Goal: Task Accomplishment & Management: Manage account settings

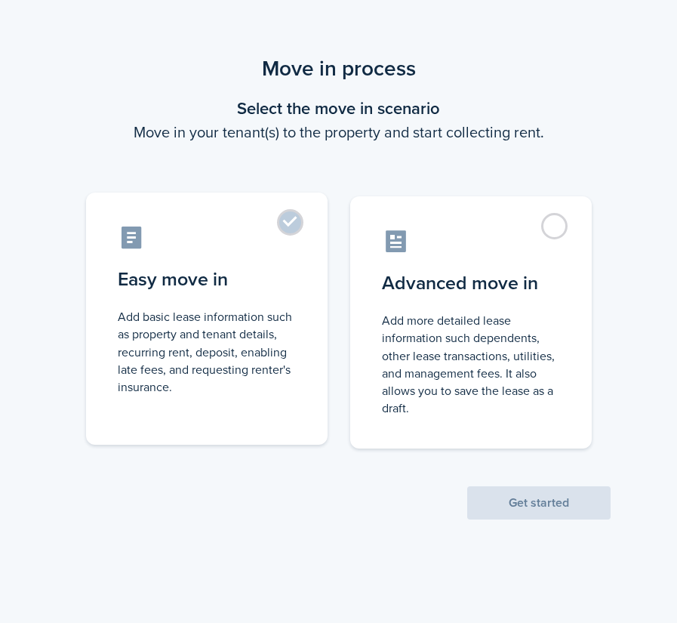
click at [303, 227] on label "Easy move in Add basic lease information such as property and tenant details, r…" at bounding box center [207, 319] width 242 height 252
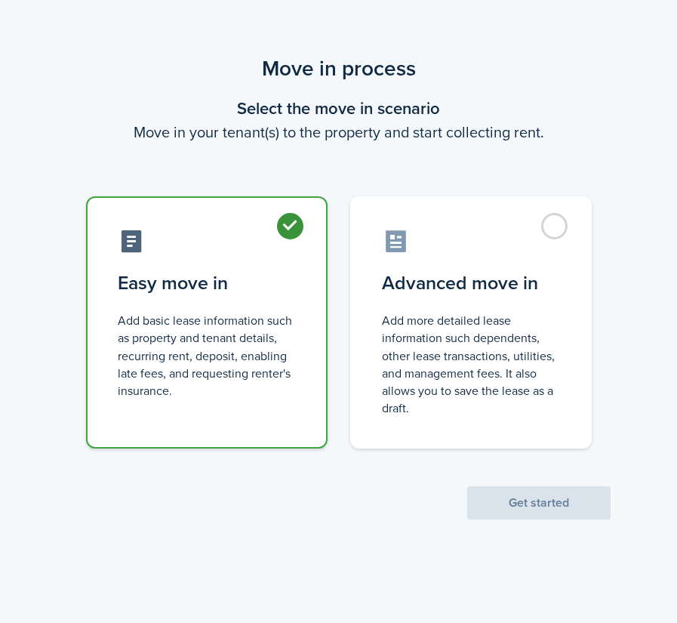
radio input "true"
click at [512, 500] on button "Get started" at bounding box center [538, 502] width 143 height 33
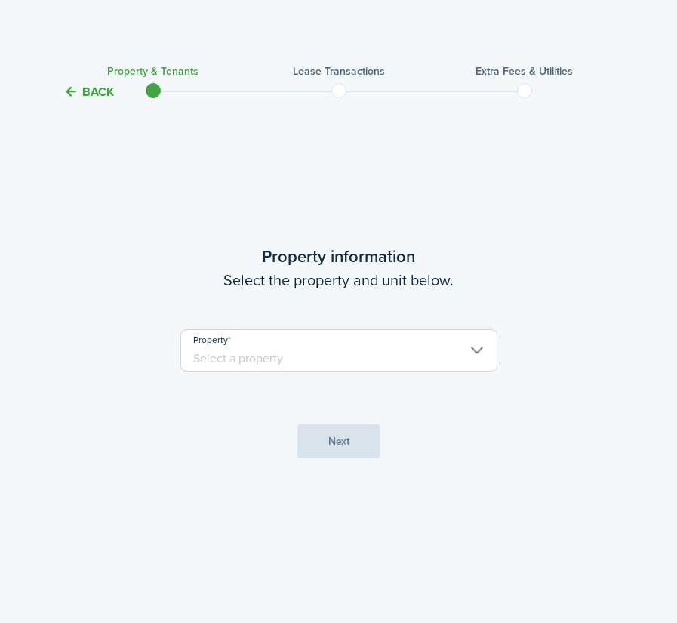
click at [469, 352] on input "Property" at bounding box center [338, 350] width 317 height 42
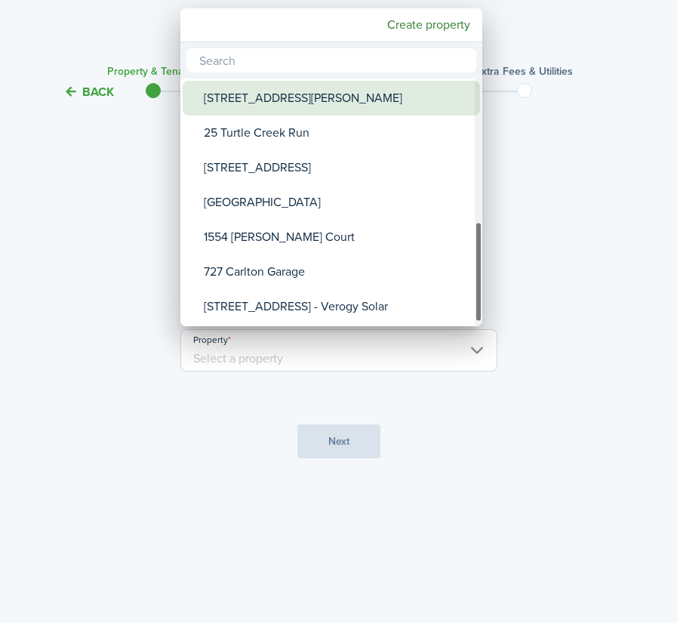
click at [326, 103] on div "[STREET_ADDRESS][PERSON_NAME]" at bounding box center [337, 98] width 267 height 35
type input "[STREET_ADDRESS][PERSON_NAME]"
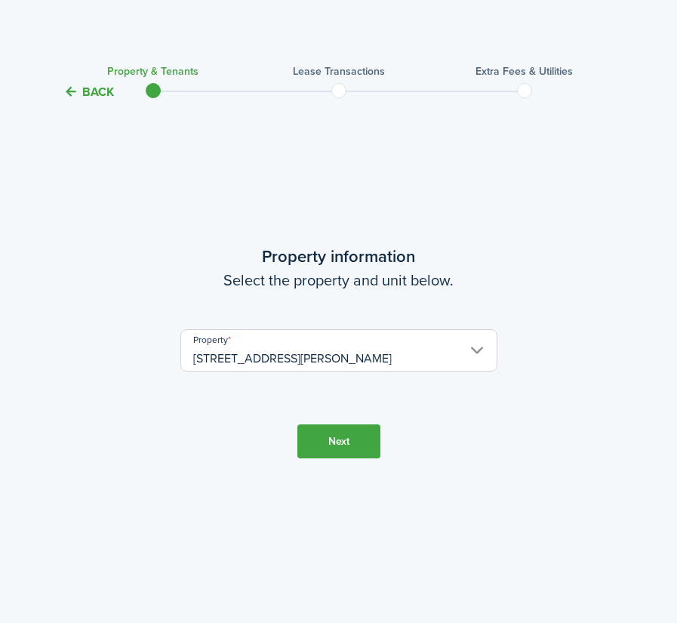
click at [344, 437] on button "Next" at bounding box center [338, 441] width 83 height 34
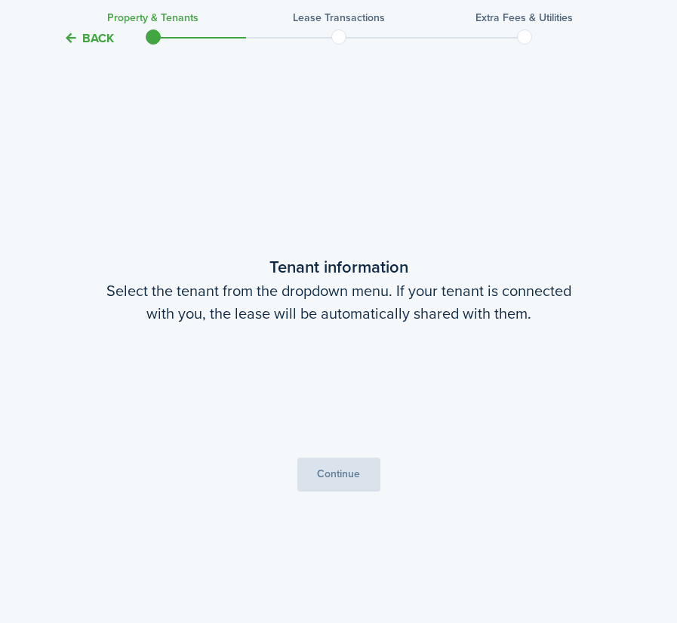
scroll to position [522, 0]
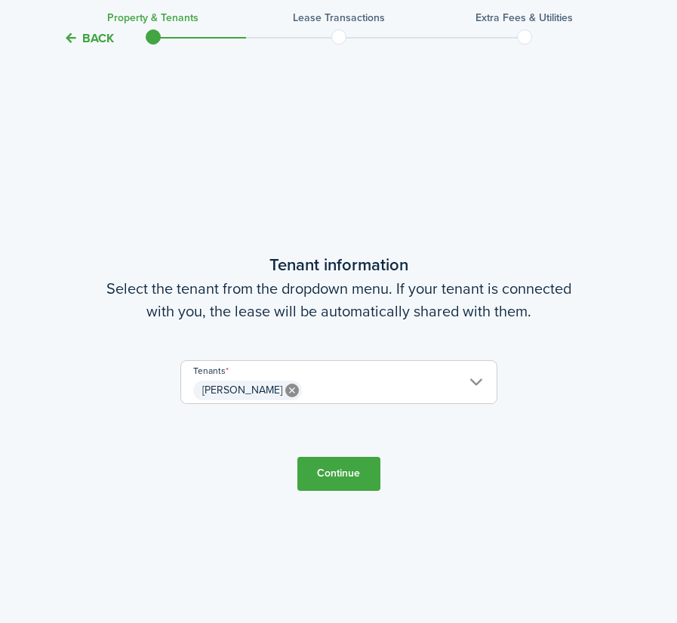
click at [353, 475] on button "Continue" at bounding box center [338, 474] width 83 height 34
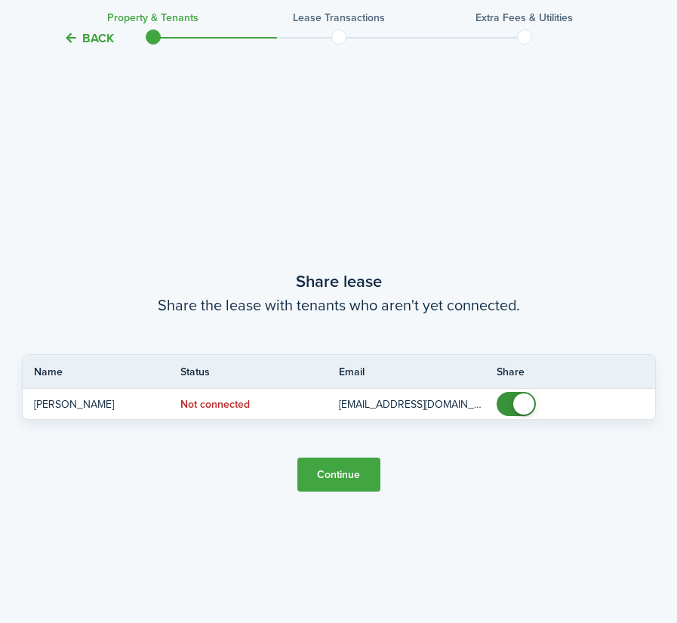
scroll to position [1145, 0]
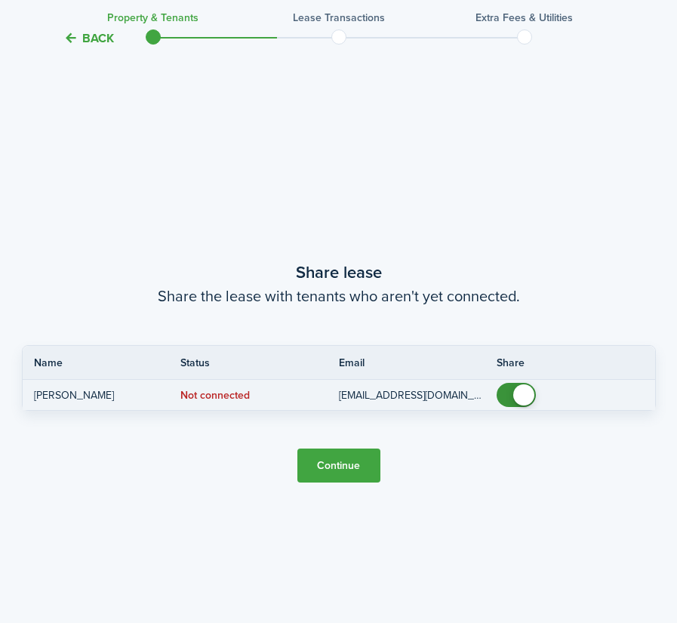
checkbox input "false"
click at [522, 396] on span at bounding box center [523, 394] width 21 height 21
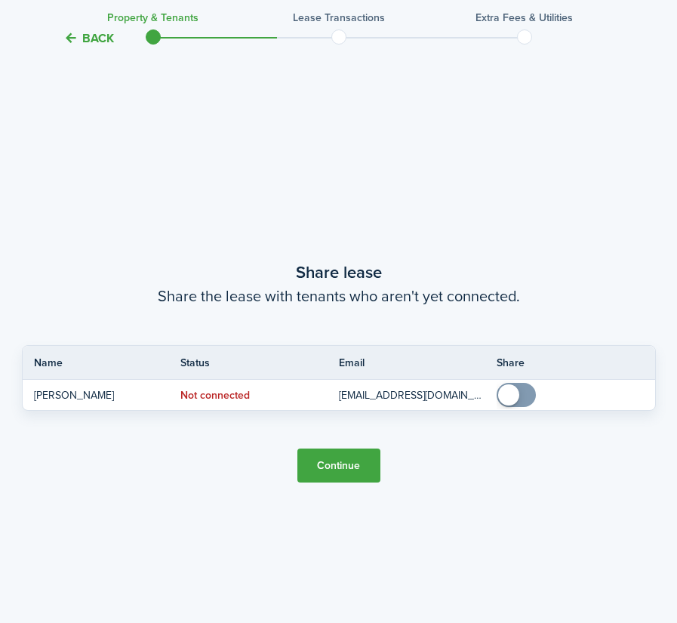
click at [350, 470] on button "Continue" at bounding box center [338, 465] width 83 height 34
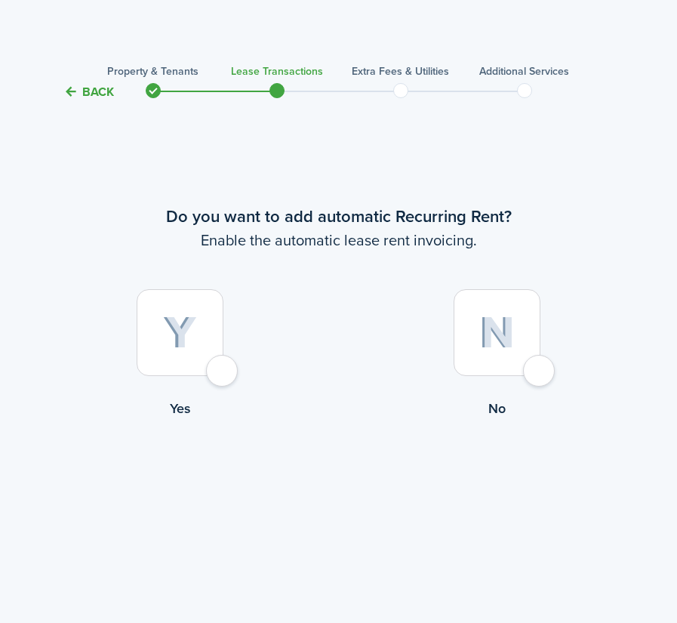
click at [223, 371] on div at bounding box center [180, 332] width 87 height 87
radio input "true"
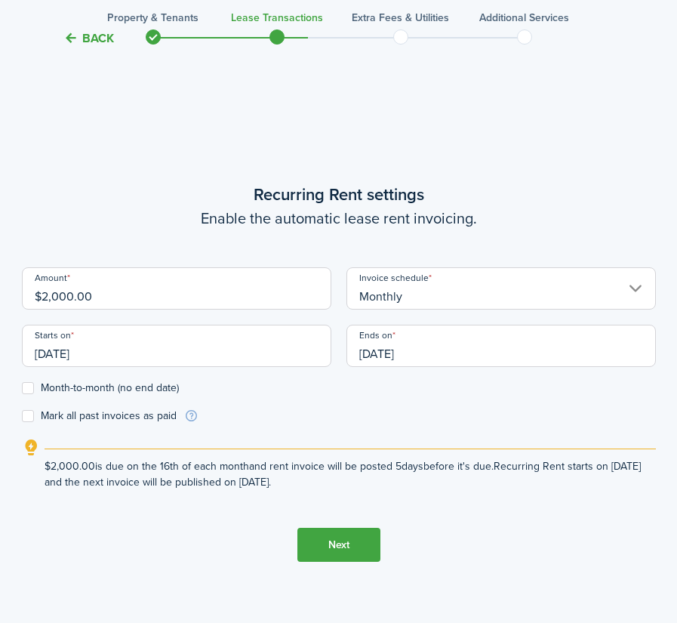
scroll to position [522, 0]
click at [61, 350] on input "[DATE]" at bounding box center [177, 345] width 310 height 42
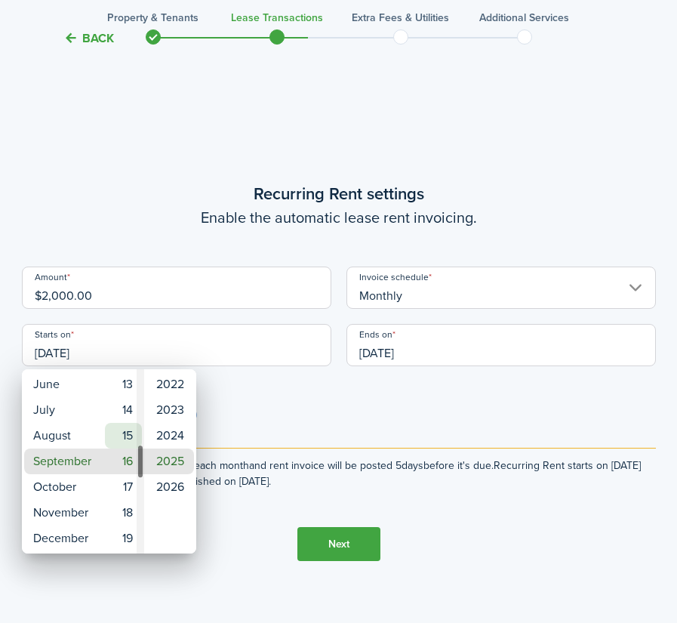
click at [129, 434] on mbsc-wheel-item "15" at bounding box center [123, 436] width 37 height 26
type input "[DATE]"
click at [259, 408] on div at bounding box center [338, 311] width 919 height 864
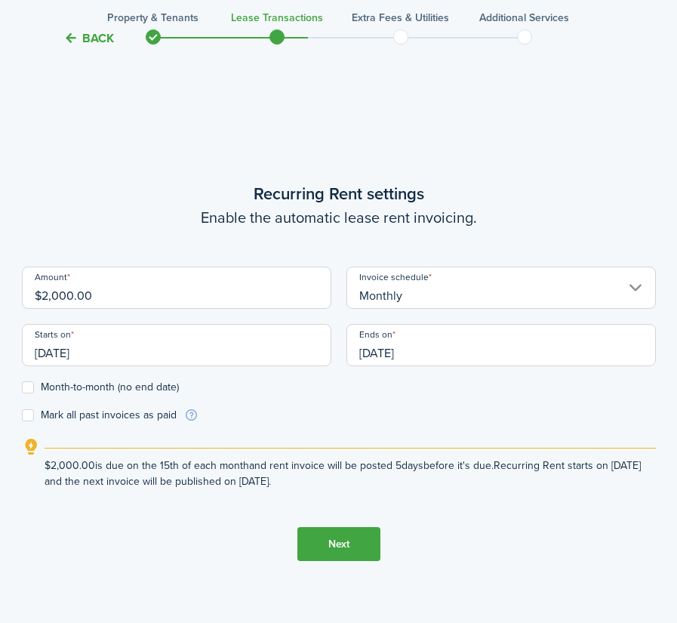
click at [334, 545] on button "Next" at bounding box center [338, 544] width 83 height 34
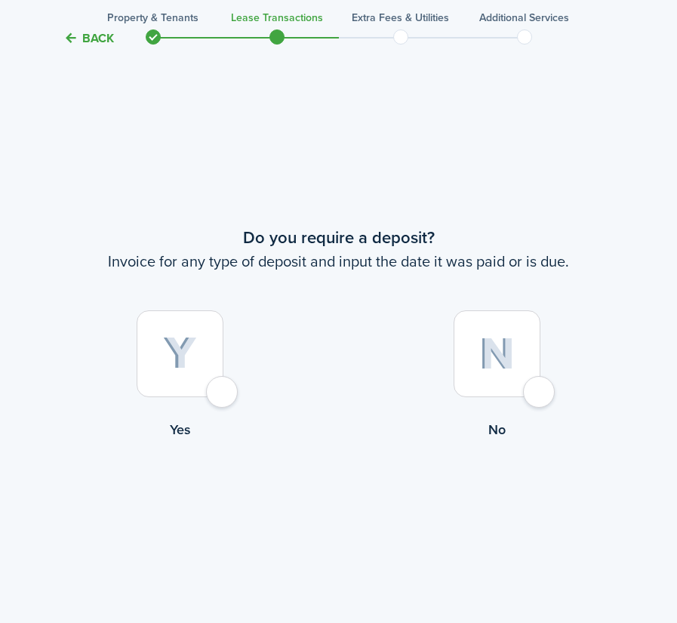
scroll to position [1145, 0]
click at [223, 391] on div at bounding box center [180, 353] width 87 height 87
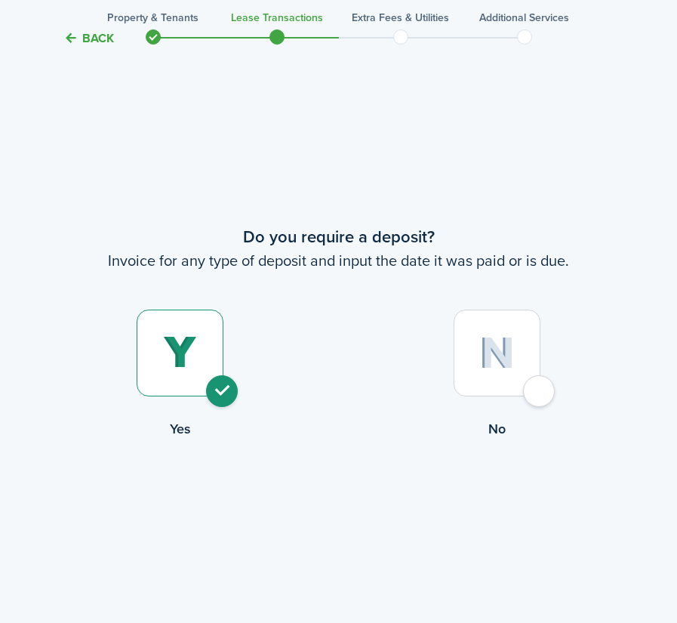
radio input "true"
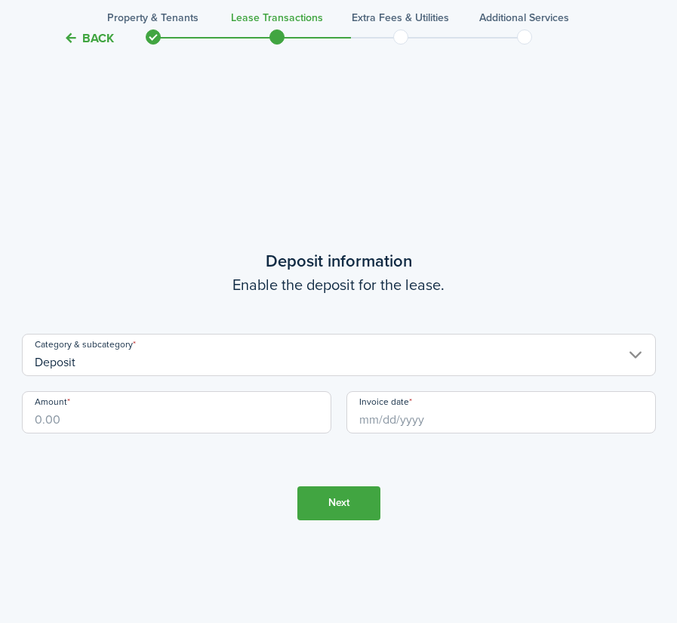
scroll to position [1767, 0]
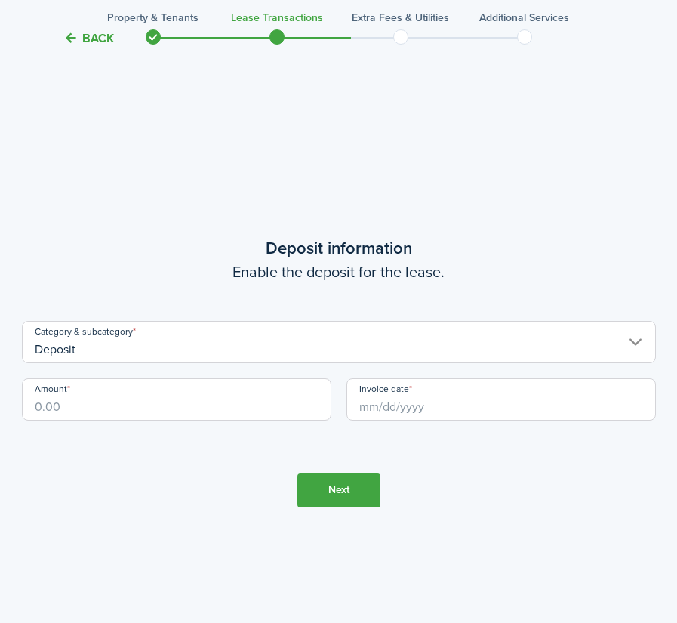
click at [174, 404] on input "Amount" at bounding box center [177, 399] width 310 height 42
click at [397, 410] on input "Invoice date" at bounding box center [502, 399] width 310 height 42
type input "$2,000.00"
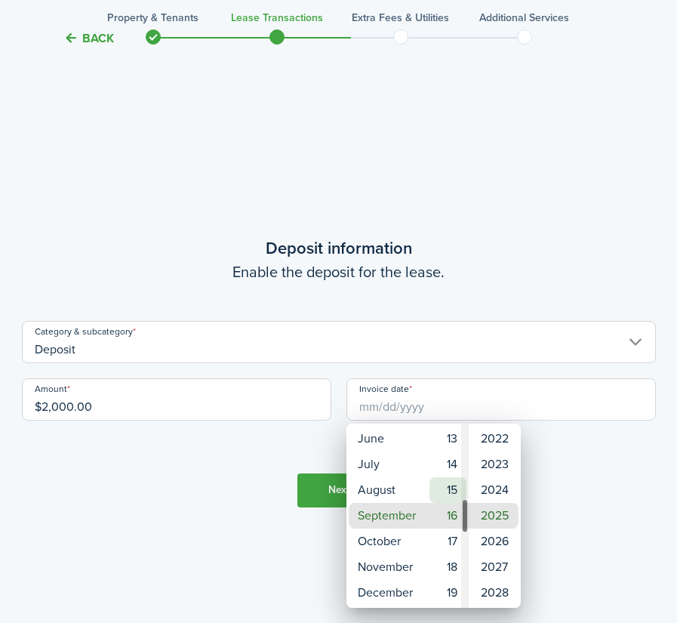
click at [451, 484] on mbsc-wheel-item "15" at bounding box center [448, 490] width 37 height 26
type input "[DATE]"
click at [261, 485] on div at bounding box center [338, 311] width 919 height 864
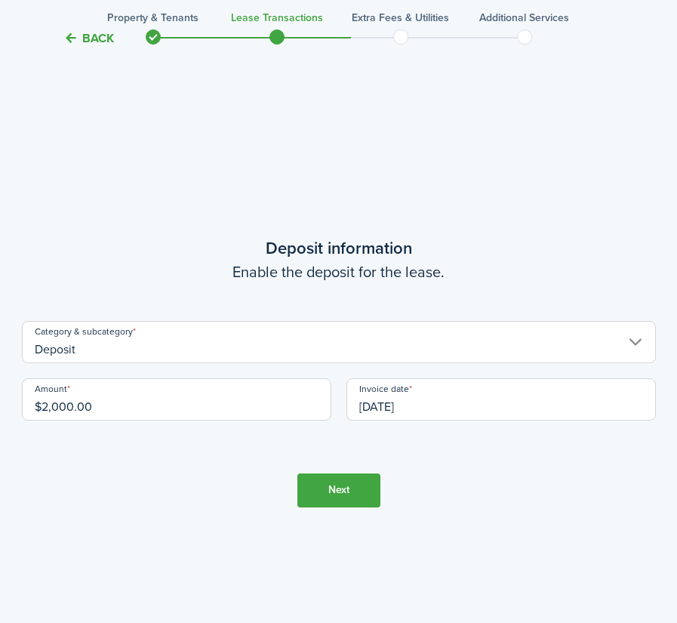
click at [330, 487] on button "Next" at bounding box center [338, 490] width 83 height 34
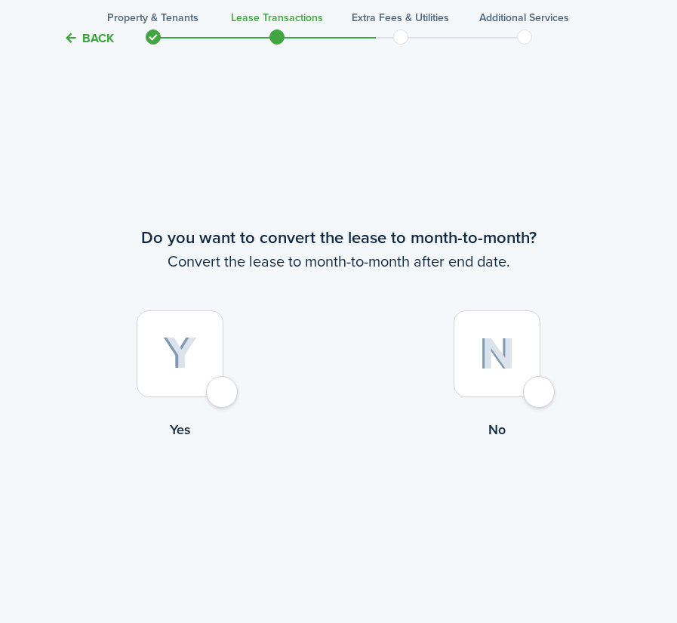
scroll to position [2390, 0]
click at [537, 391] on div at bounding box center [497, 353] width 87 height 87
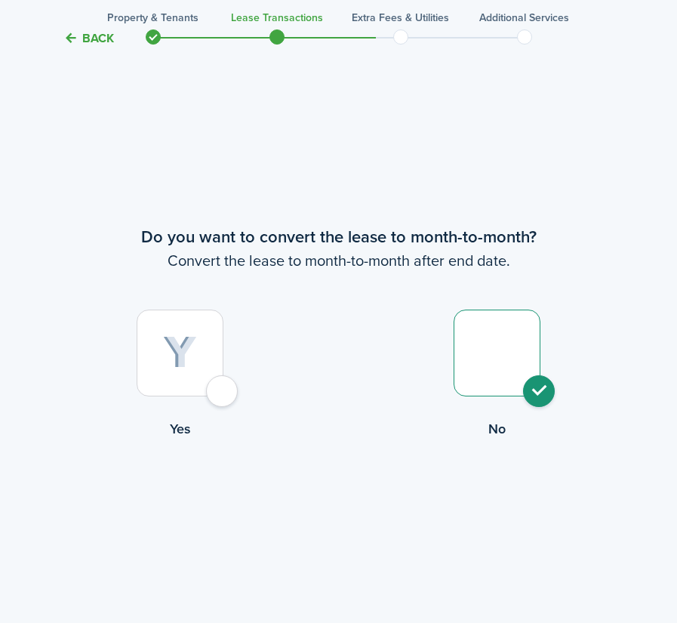
radio input "true"
click at [356, 497] on button "Continue" at bounding box center [338, 501] width 83 height 34
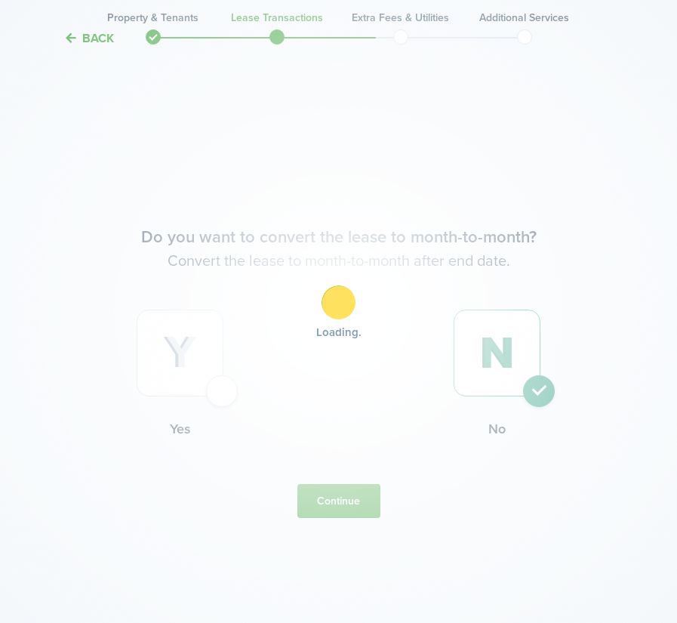
scroll to position [0, 0]
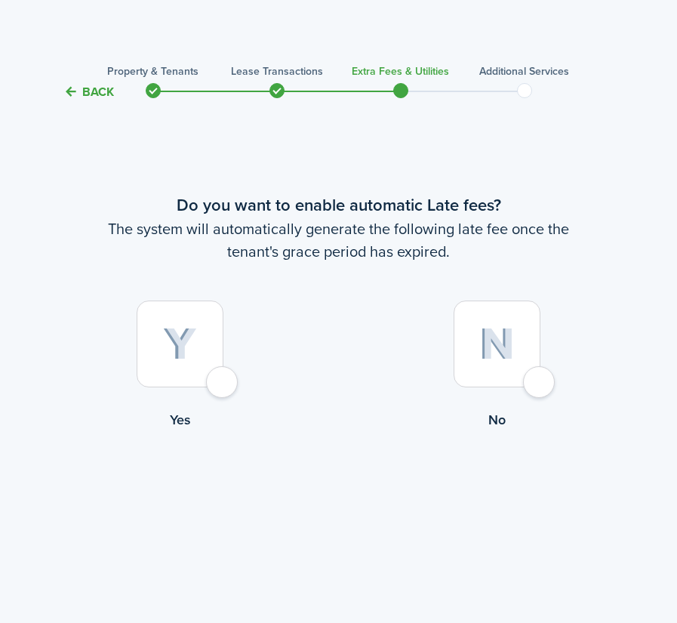
click at [541, 382] on div at bounding box center [497, 343] width 87 height 87
radio input "true"
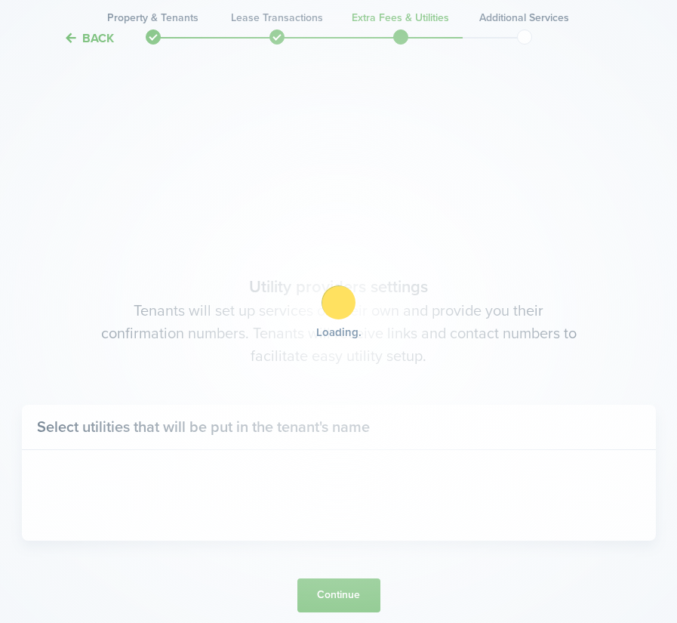
scroll to position [522, 0]
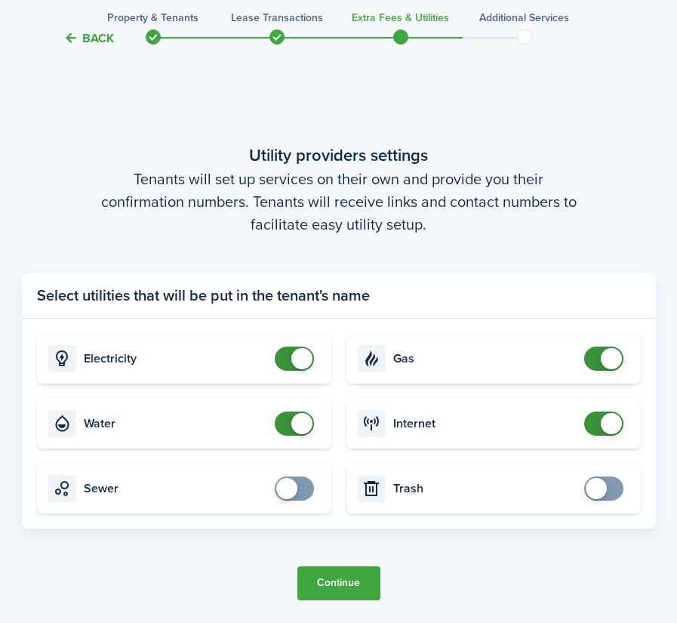
click at [349, 581] on button "Continue" at bounding box center [338, 583] width 83 height 34
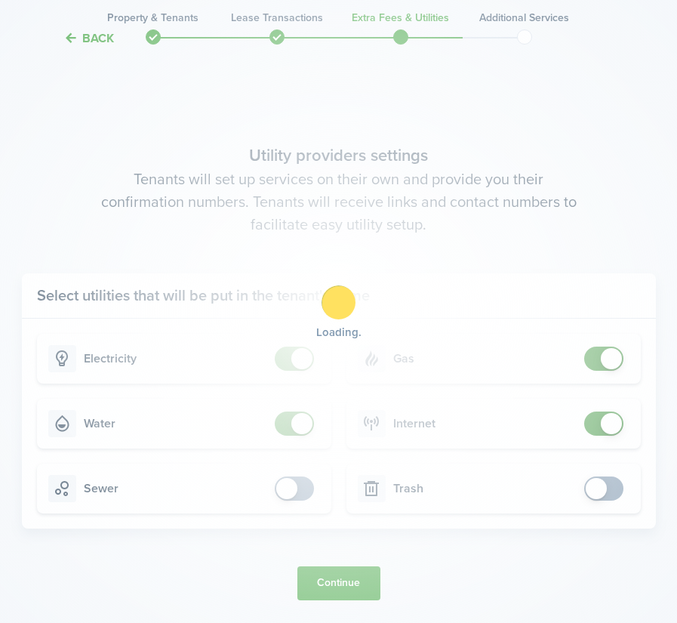
scroll to position [0, 0]
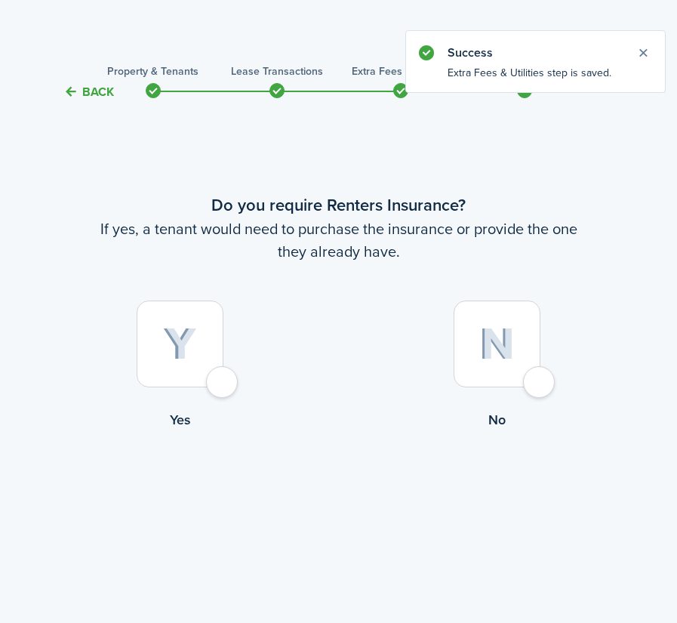
click at [221, 378] on div at bounding box center [180, 343] width 87 height 87
radio input "true"
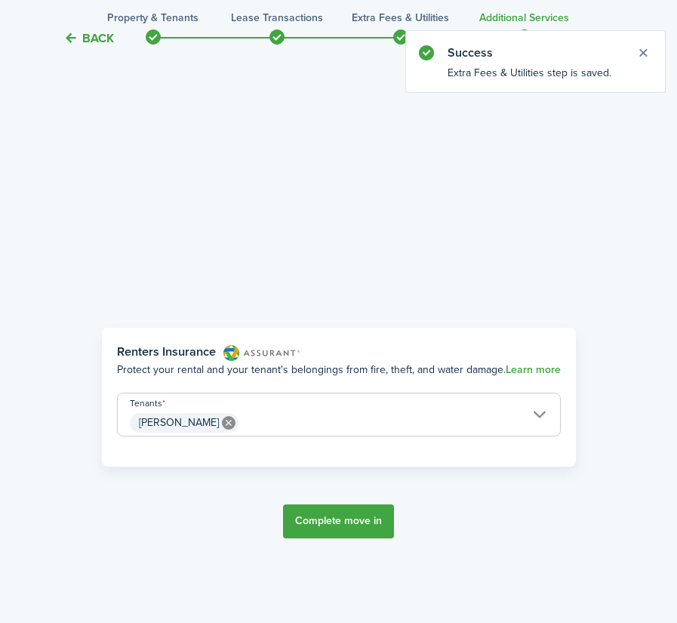
scroll to position [522, 0]
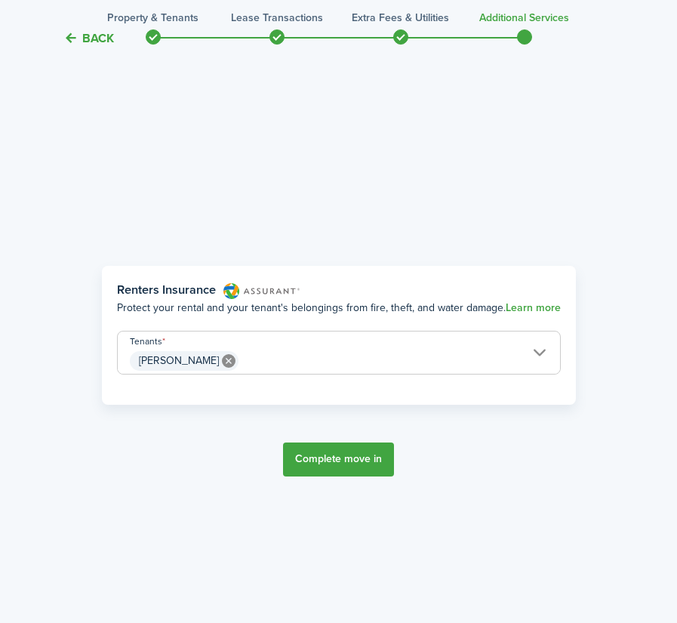
click at [364, 458] on button "Complete move in" at bounding box center [338, 459] width 111 height 34
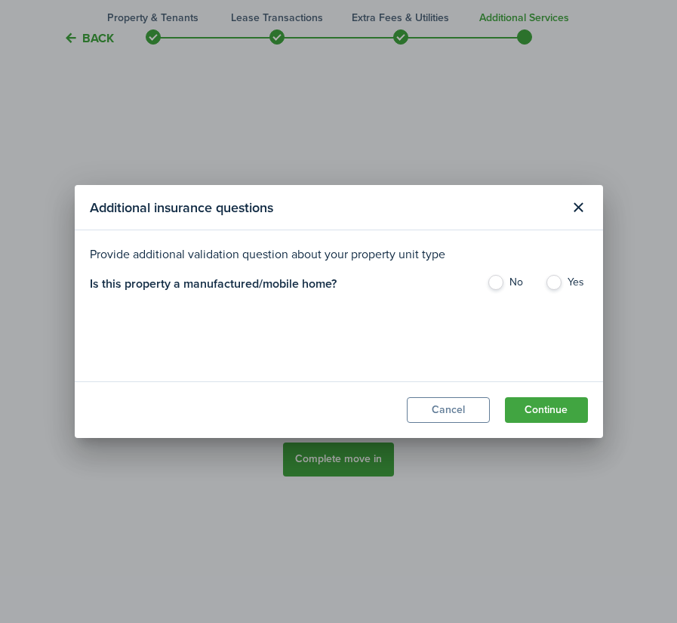
click at [500, 282] on label "No" at bounding box center [508, 286] width 43 height 23
radio input "true"
click at [559, 411] on button "Continue" at bounding box center [546, 410] width 83 height 26
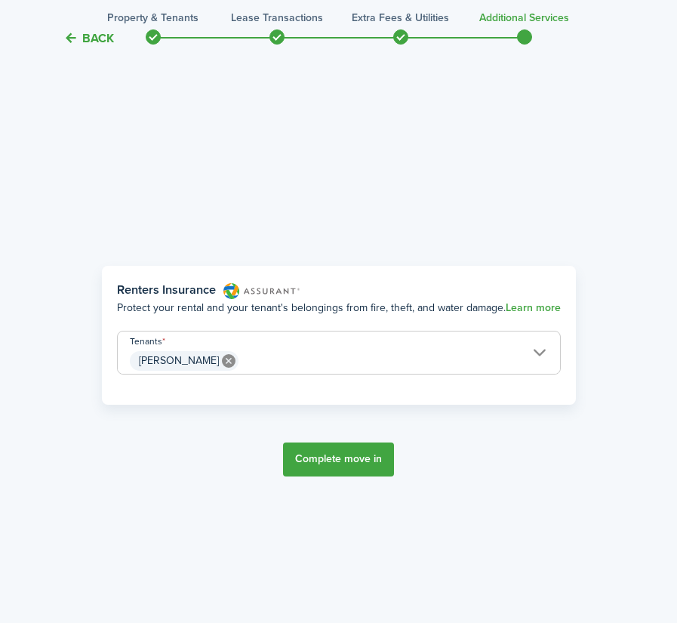
click at [362, 457] on button "Complete move in" at bounding box center [338, 459] width 111 height 34
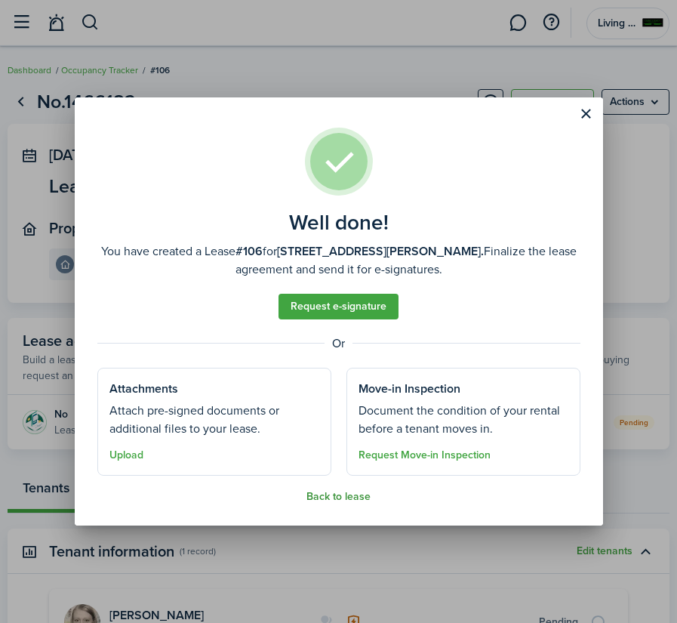
click at [330, 496] on button "Back to lease" at bounding box center [339, 497] width 64 height 12
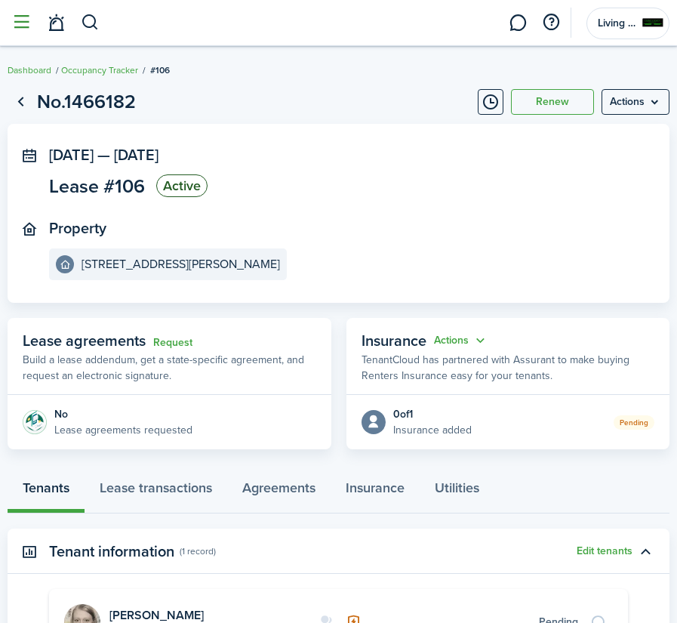
click at [26, 23] on button "button" at bounding box center [21, 22] width 29 height 29
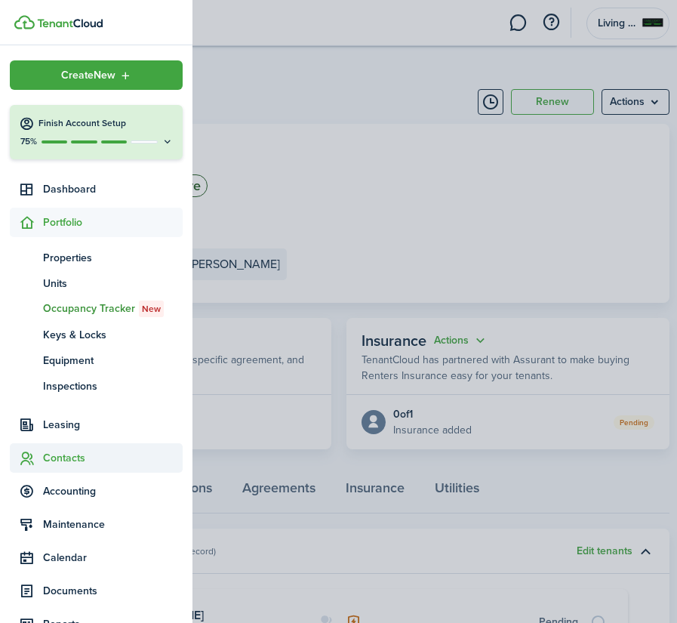
click at [72, 460] on span "Contacts" at bounding box center [113, 458] width 140 height 16
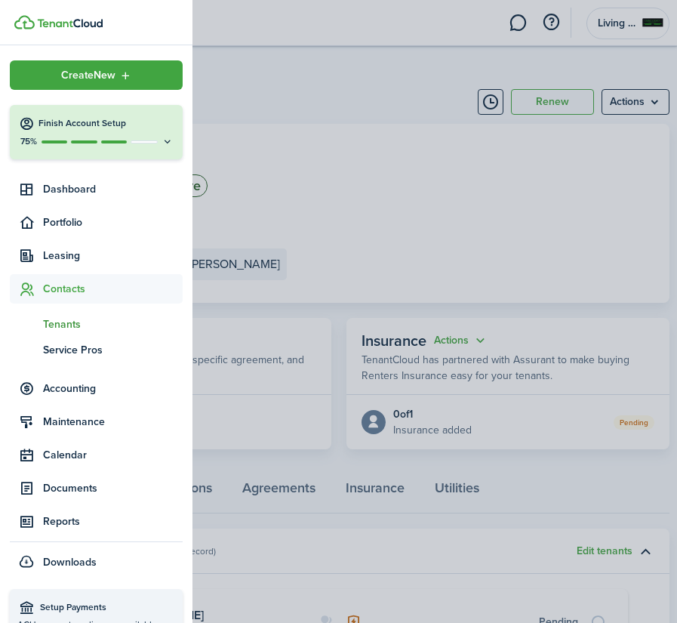
click at [70, 325] on span "Tenants" at bounding box center [113, 324] width 140 height 16
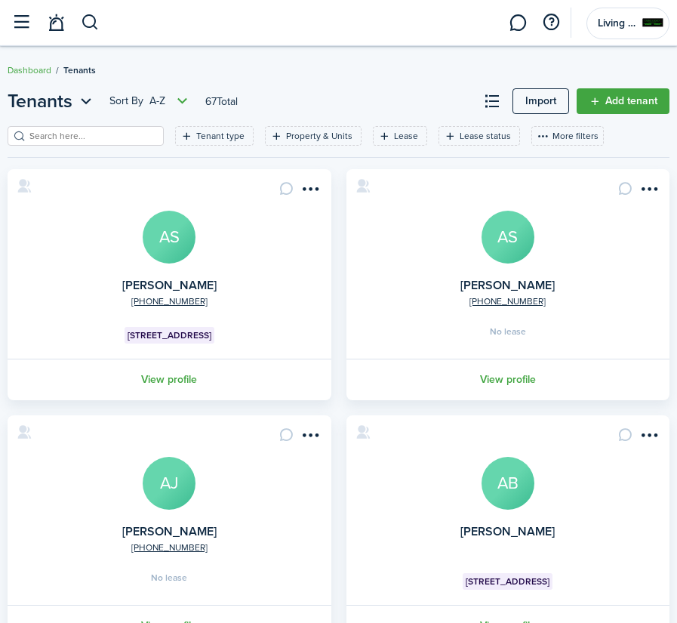
click at [103, 137] on input "search" at bounding box center [92, 136] width 133 height 14
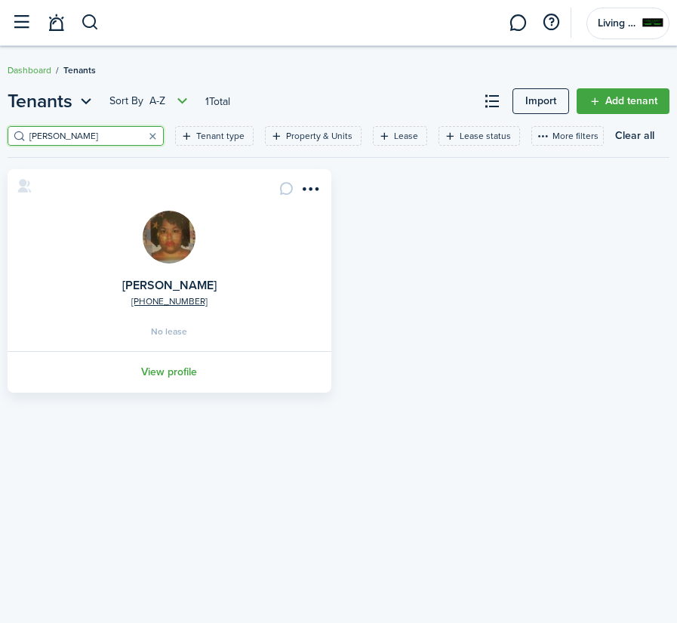
type input "[PERSON_NAME]"
drag, startPoint x: 103, startPoint y: 137, endPoint x: 311, endPoint y: 187, distance: 214.2
click at [311, 187] on menu-btn-icon "Open menu" at bounding box center [311, 189] width 26 height 26
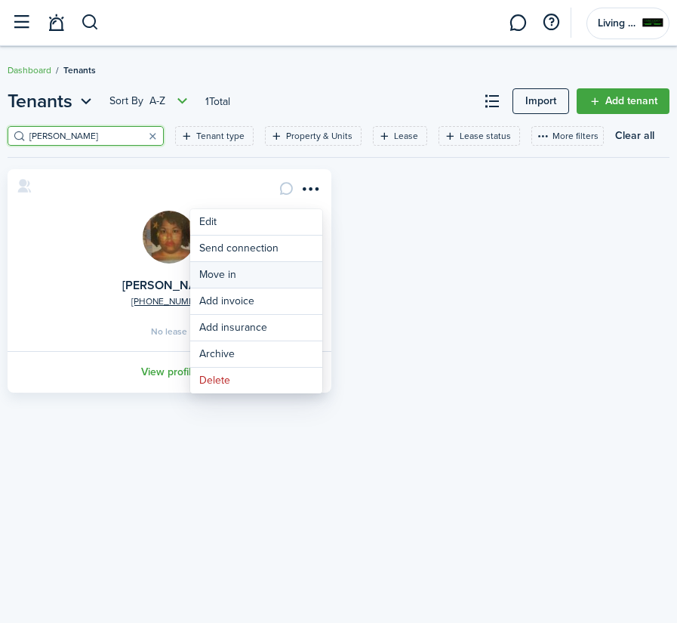
click at [264, 276] on link "Move in" at bounding box center [256, 275] width 132 height 26
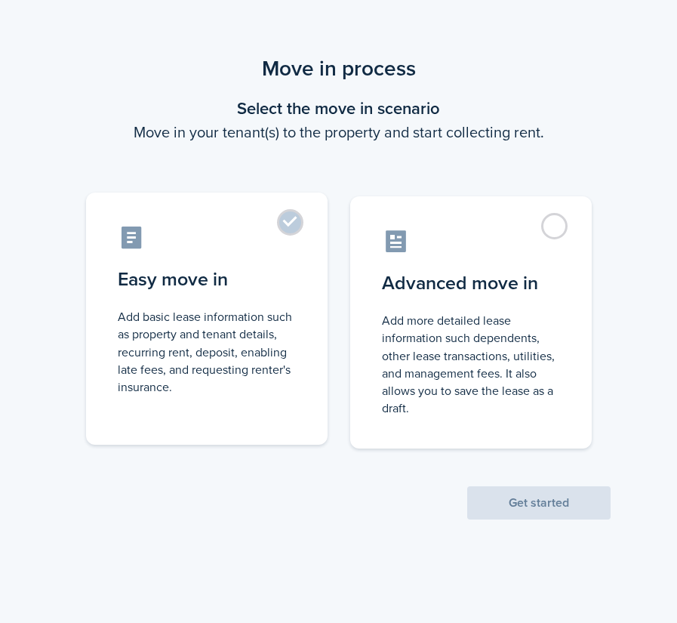
click at [298, 220] on label "Easy move in Add basic lease information such as property and tenant details, r…" at bounding box center [207, 319] width 242 height 252
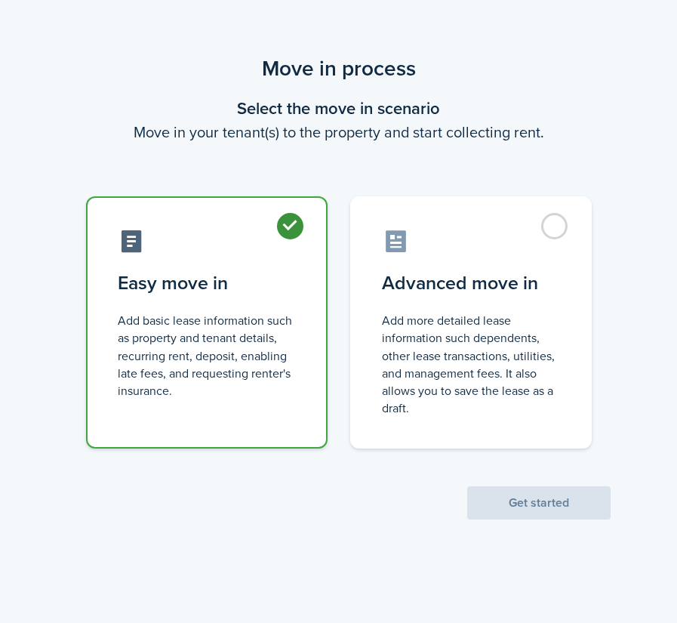
radio input "true"
click at [535, 499] on button "Get started" at bounding box center [538, 502] width 143 height 33
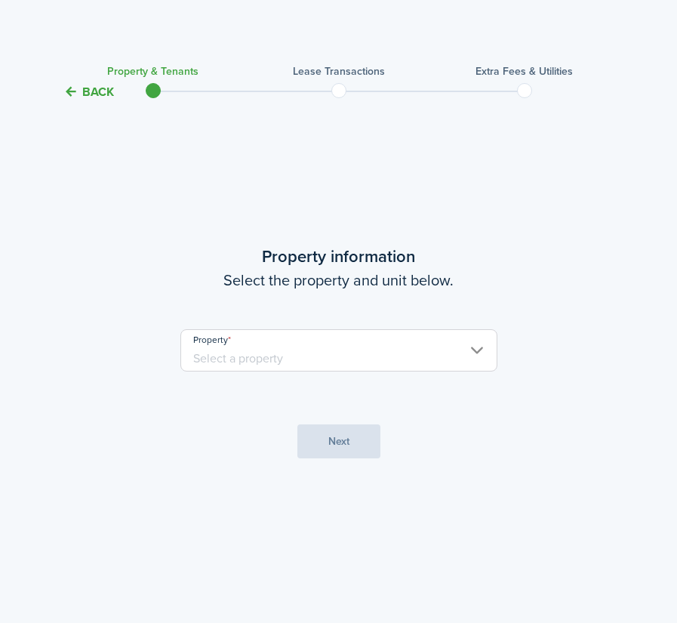
click at [455, 352] on input "Property" at bounding box center [338, 350] width 317 height 42
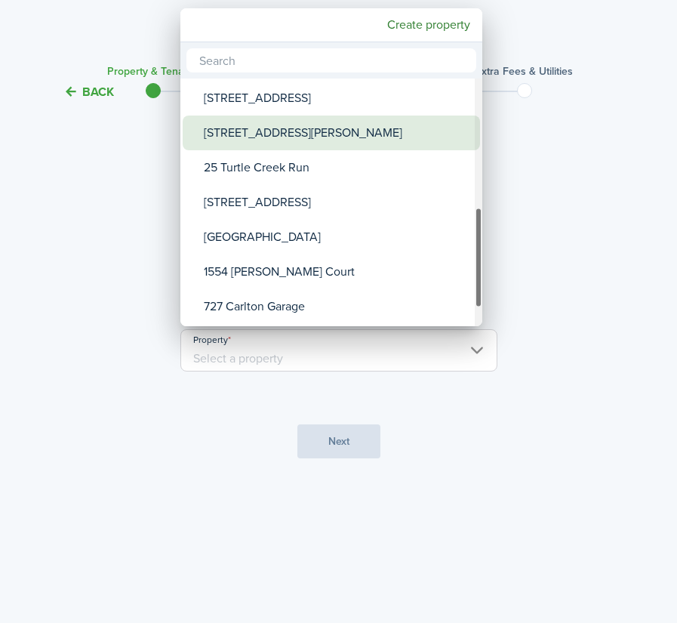
click at [343, 131] on div "[STREET_ADDRESS][PERSON_NAME]" at bounding box center [337, 133] width 267 height 35
type input "[STREET_ADDRESS][PERSON_NAME]"
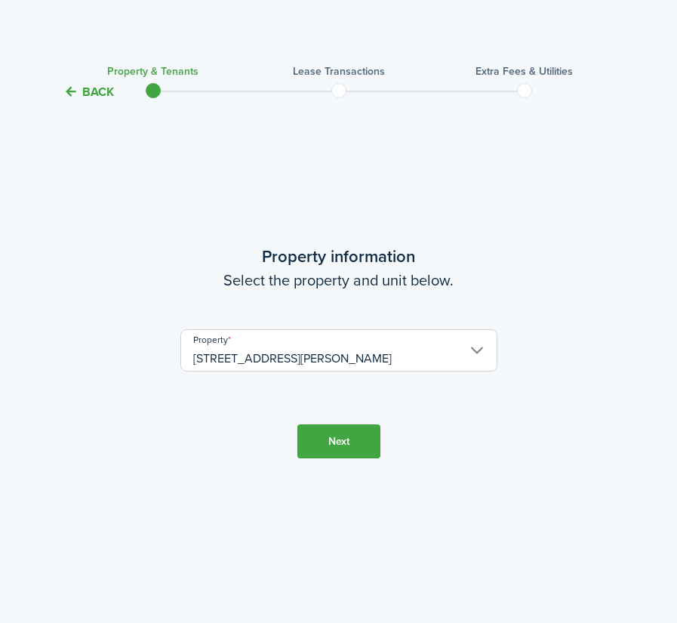
click at [353, 433] on button "Next" at bounding box center [338, 441] width 83 height 34
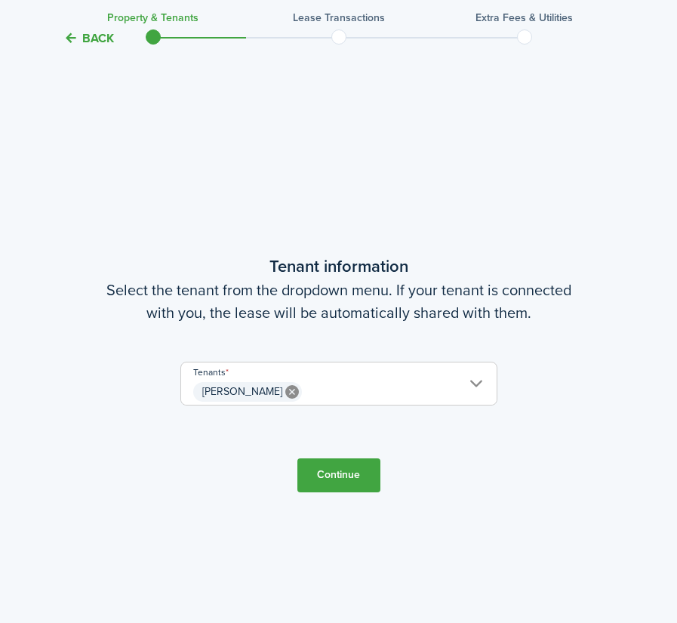
scroll to position [522, 0]
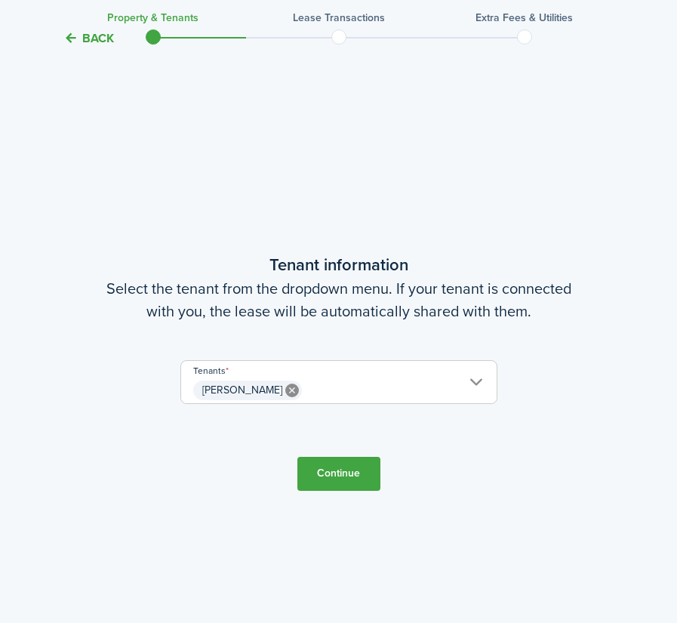
click at [342, 473] on button "Continue" at bounding box center [338, 474] width 83 height 34
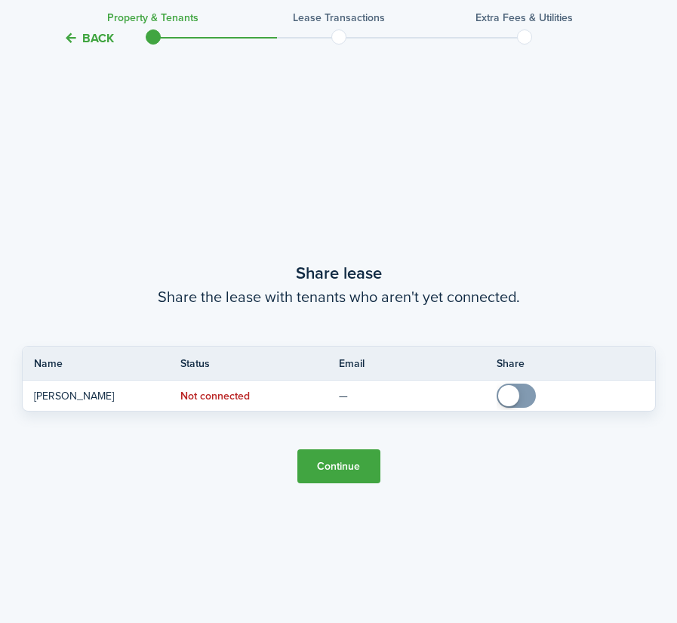
scroll to position [1145, 0]
click at [332, 464] on button "Continue" at bounding box center [338, 465] width 83 height 34
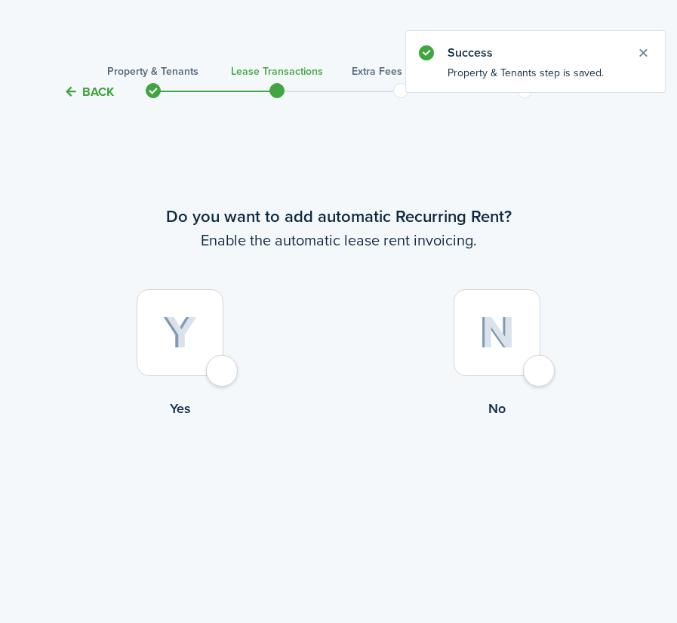
click at [222, 368] on div at bounding box center [180, 332] width 87 height 87
radio input "true"
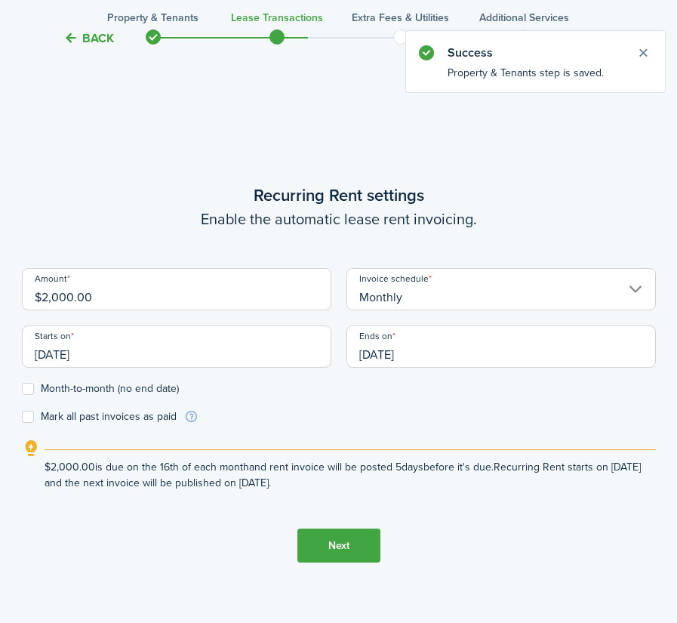
scroll to position [522, 0]
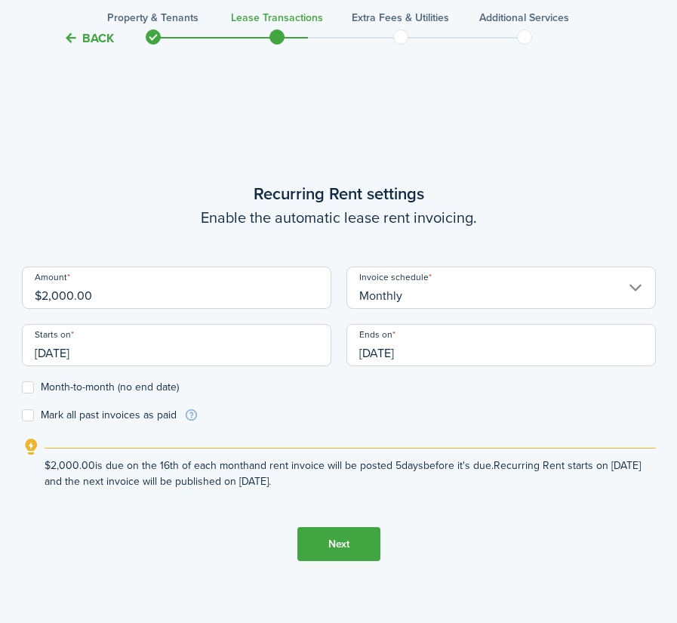
click at [97, 36] on button "Back" at bounding box center [88, 38] width 51 height 16
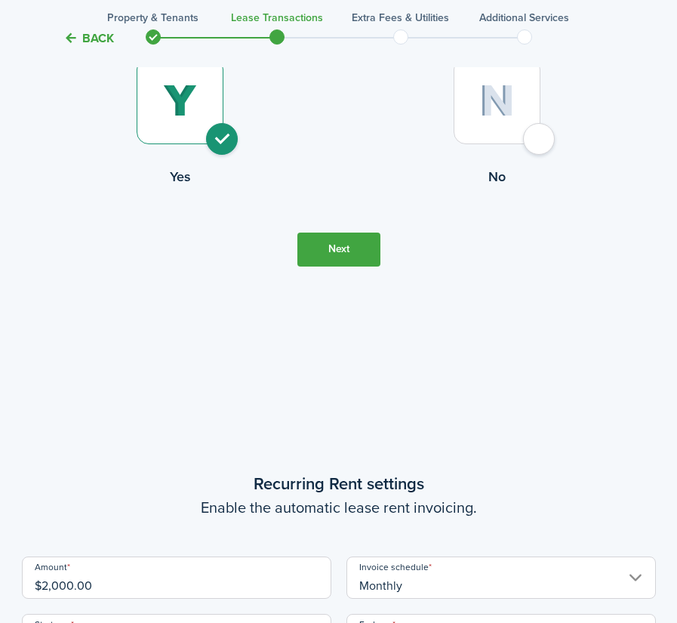
scroll to position [0, 0]
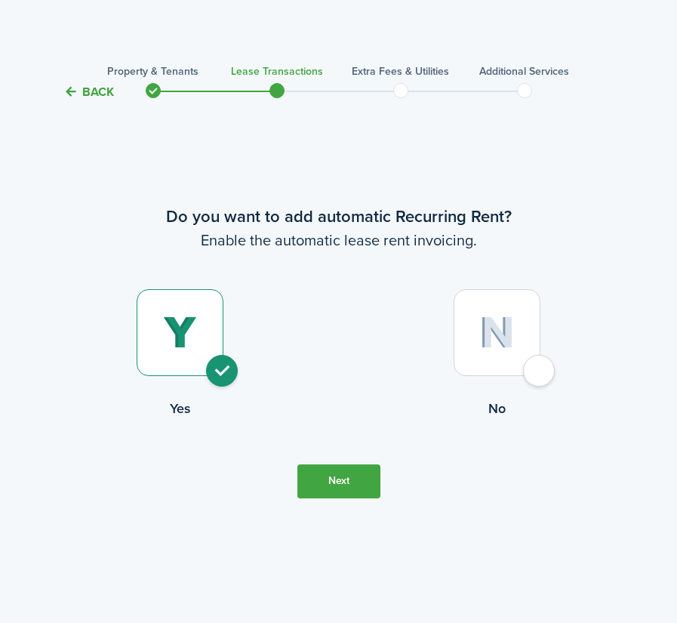
click at [92, 90] on button "Back" at bounding box center [88, 92] width 51 height 16
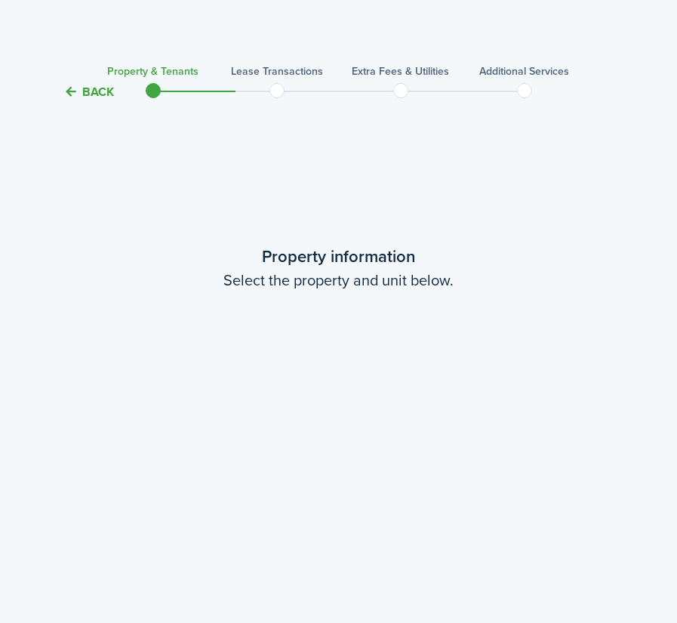
scroll to position [1145, 0]
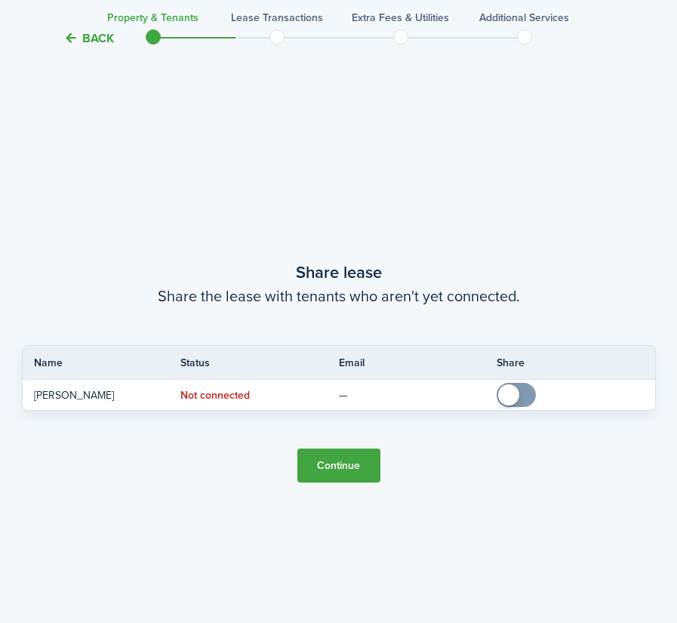
click at [91, 43] on button "Back" at bounding box center [88, 38] width 51 height 16
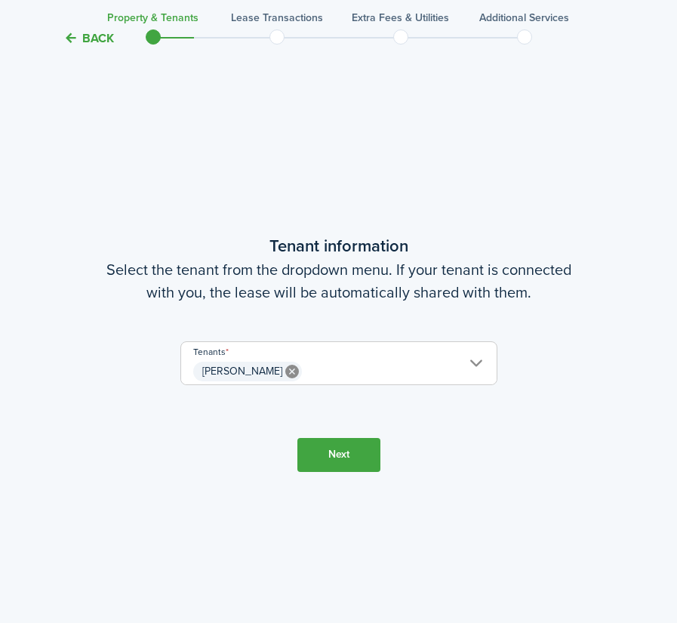
scroll to position [522, 0]
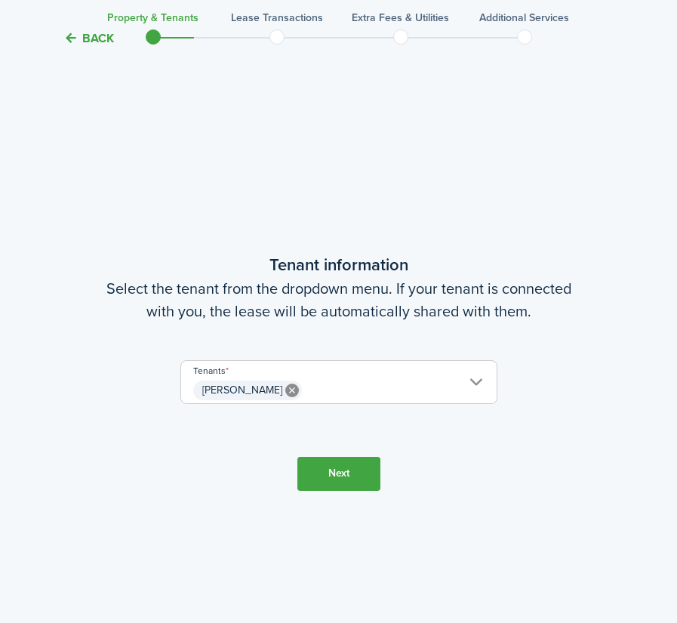
click at [90, 38] on button "Back" at bounding box center [88, 38] width 51 height 16
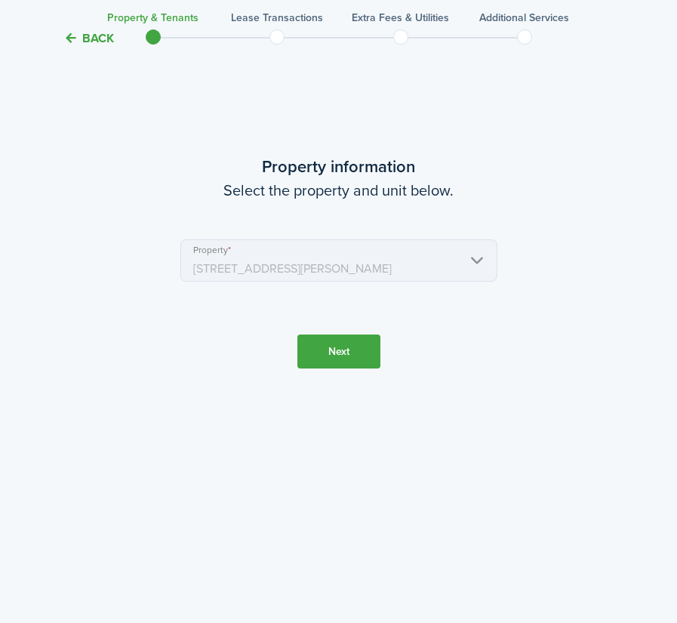
scroll to position [0, 0]
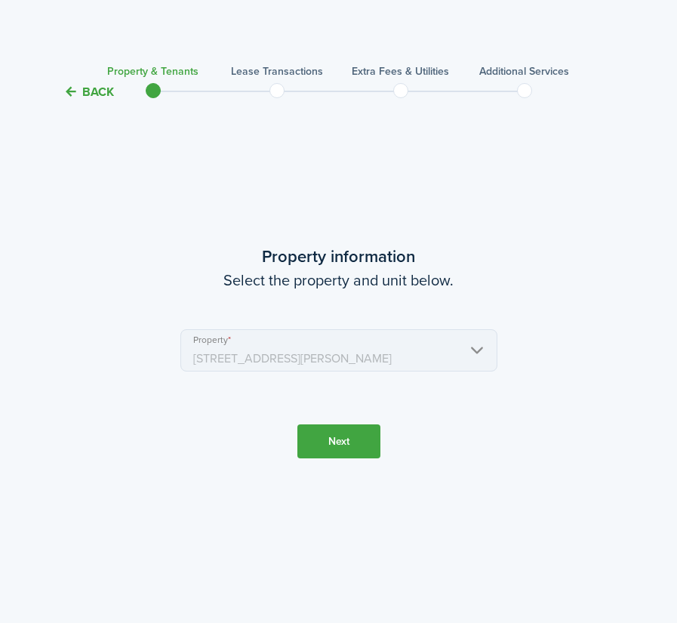
click at [95, 87] on button "Back" at bounding box center [88, 92] width 51 height 16
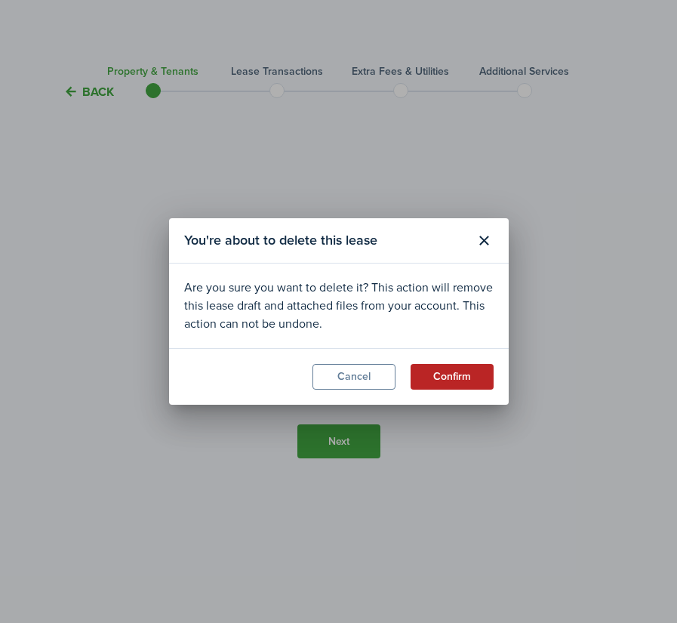
click at [435, 376] on button "Confirm" at bounding box center [452, 377] width 83 height 26
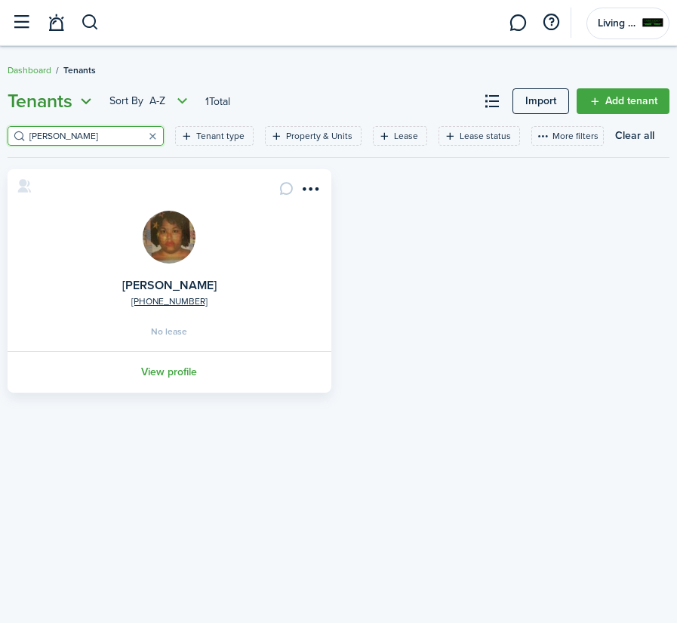
click at [80, 100] on icon "Open menu" at bounding box center [86, 101] width 20 height 19
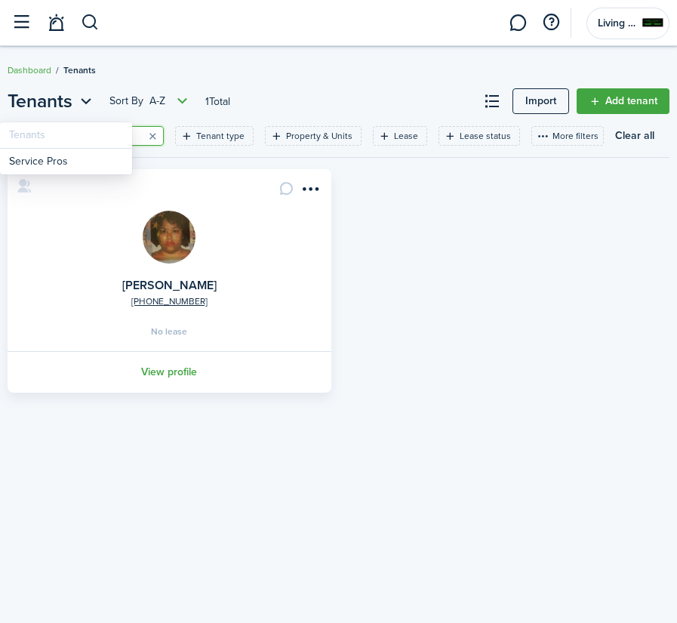
click at [75, 134] on div "Tenants Service Pros" at bounding box center [66, 148] width 132 height 52
click at [271, 107] on header-page "Tenants Sort by A-Z 1 Total Import Add tenant" at bounding box center [339, 107] width 662 height 39
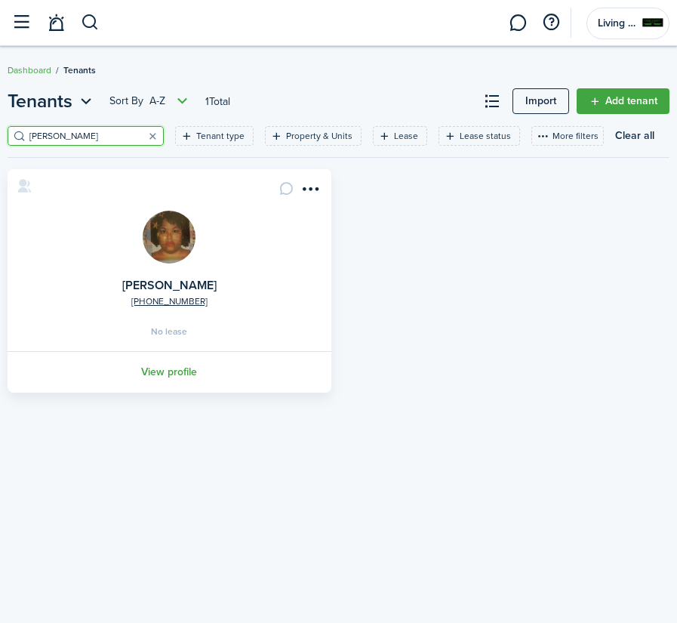
click at [90, 138] on input "[PERSON_NAME]" at bounding box center [92, 136] width 133 height 14
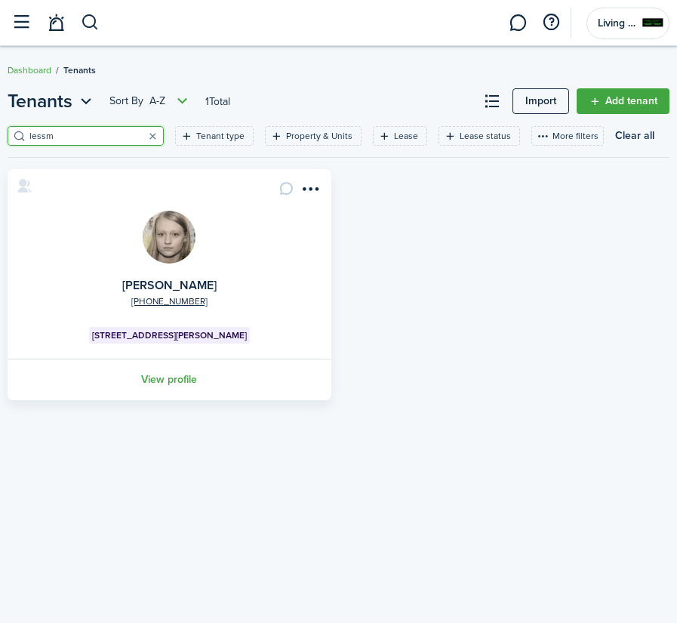
type input "less"
drag, startPoint x: 90, startPoint y: 138, endPoint x: 309, endPoint y: 189, distance: 224.9
click at [309, 189] on menu-btn-icon "Open menu" at bounding box center [311, 189] width 26 height 26
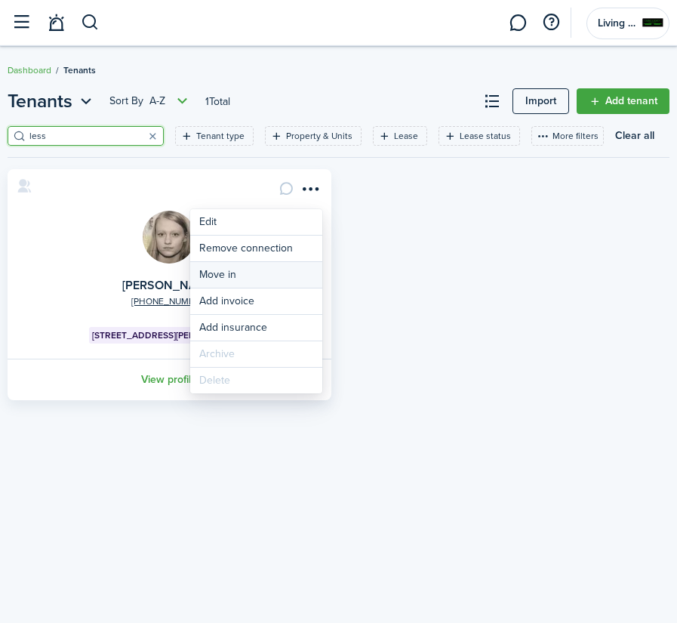
click at [257, 273] on link "Move in" at bounding box center [256, 275] width 132 height 26
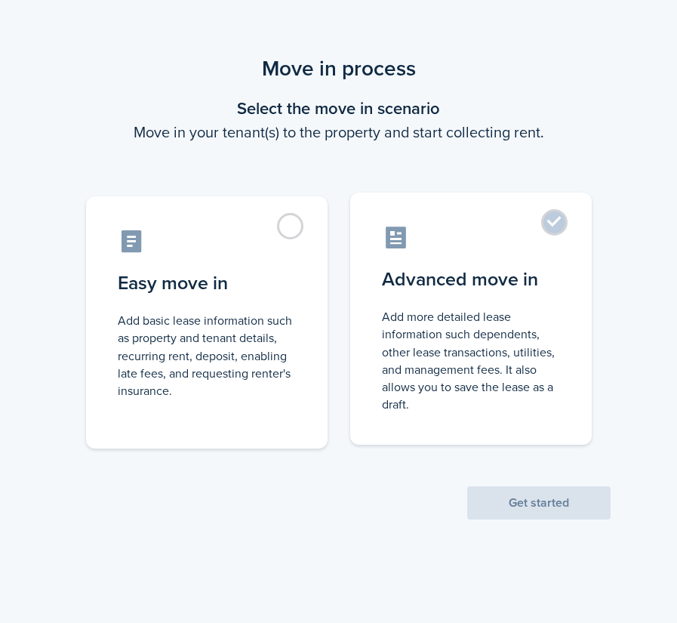
click at [545, 223] on label "Advanced move in Add more detailed lease information such dependents, other lea…" at bounding box center [471, 319] width 242 height 252
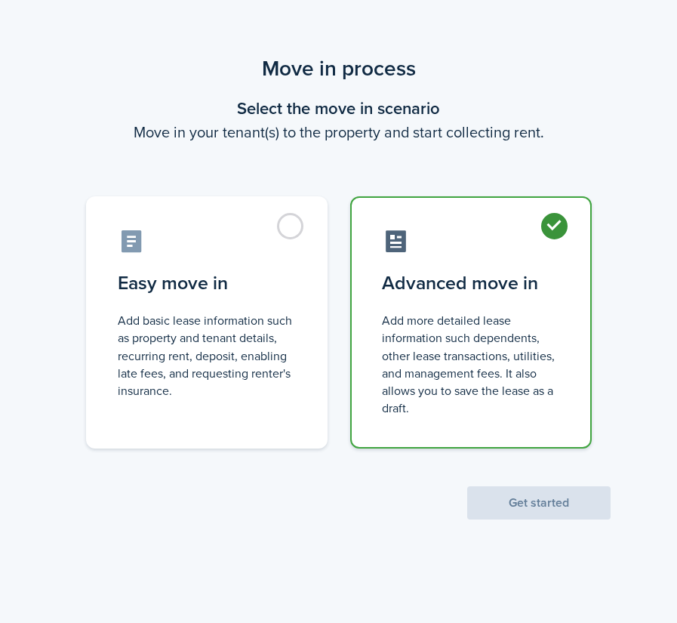
radio input "true"
click at [541, 503] on button "Get started" at bounding box center [538, 502] width 143 height 33
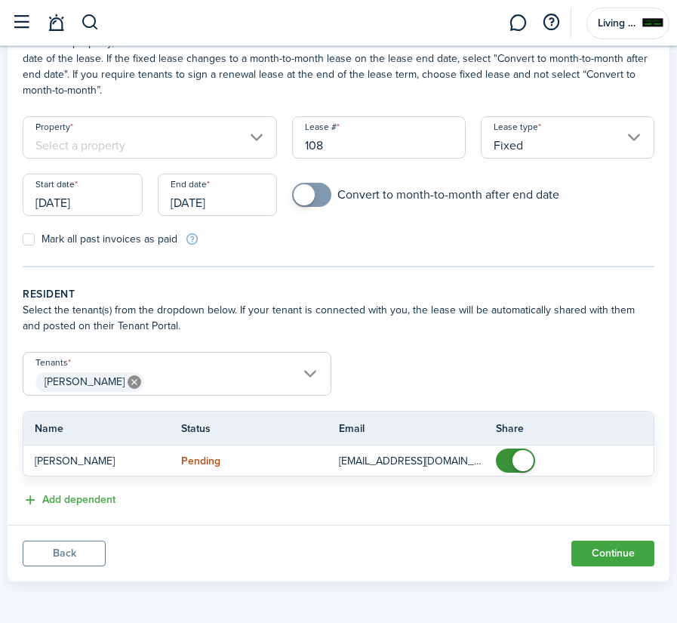
scroll to position [100, 0]
click at [314, 369] on span "[PERSON_NAME]" at bounding box center [176, 382] width 307 height 26
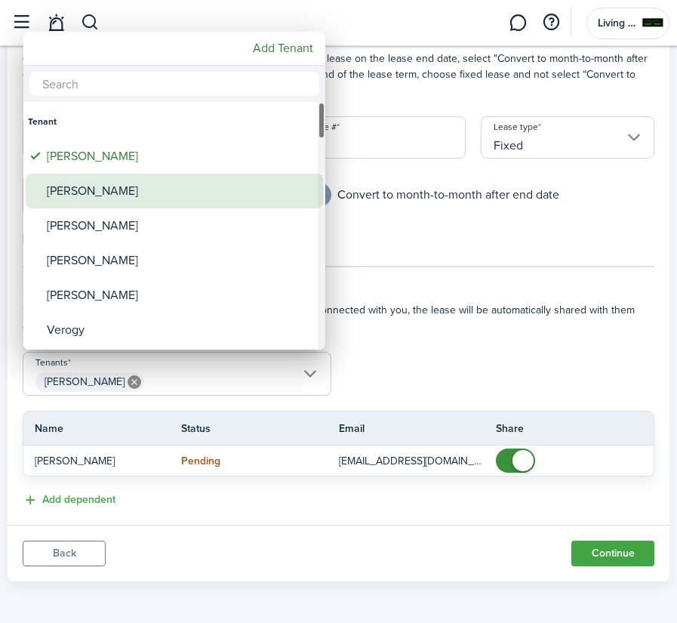
click at [110, 190] on div "[PERSON_NAME]" at bounding box center [180, 191] width 267 height 35
type input "[PERSON_NAME], [PERSON_NAME]"
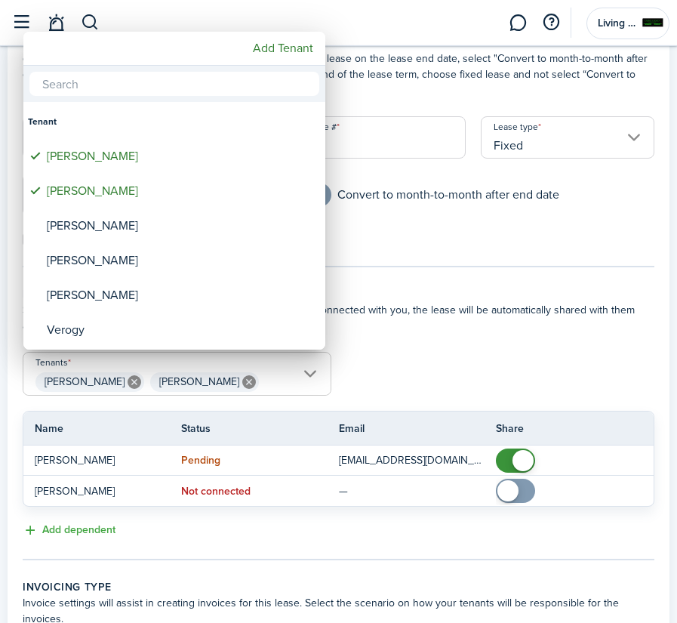
click at [482, 316] on div at bounding box center [338, 311] width 919 height 864
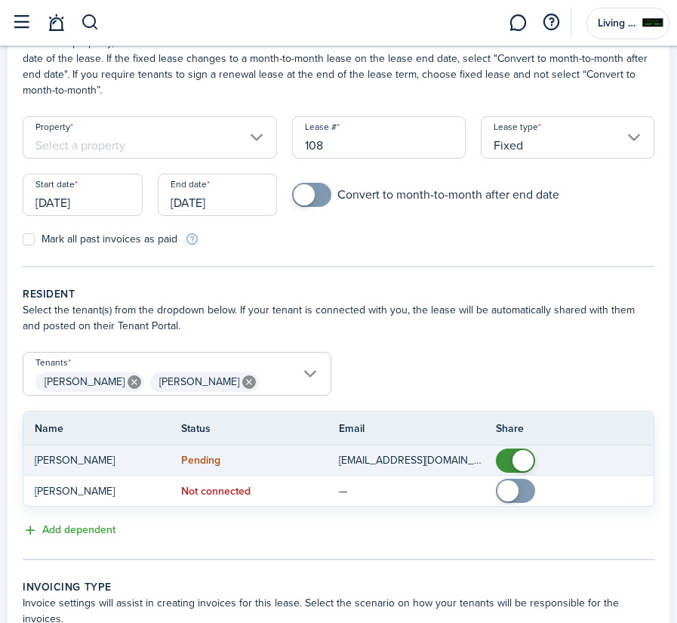
checkbox input "false"
click at [521, 456] on span at bounding box center [523, 460] width 21 height 21
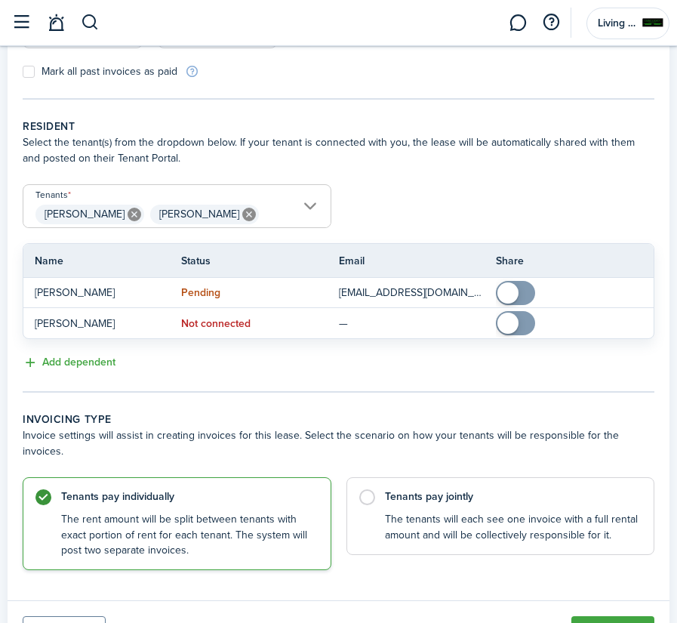
scroll to position [269, 0]
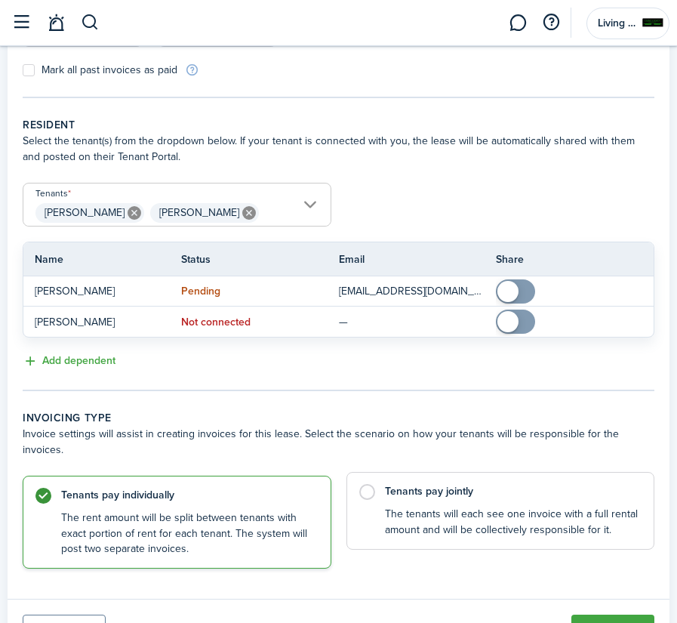
click at [367, 477] on label "Tenants pay jointly The tenants will each see one invoice with a full rental am…" at bounding box center [501, 511] width 309 height 78
radio input "false"
radio input "true"
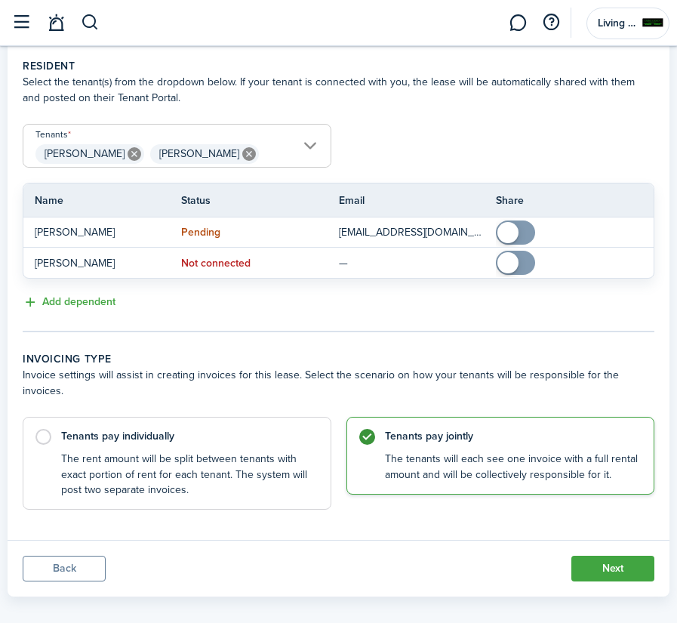
scroll to position [326, 0]
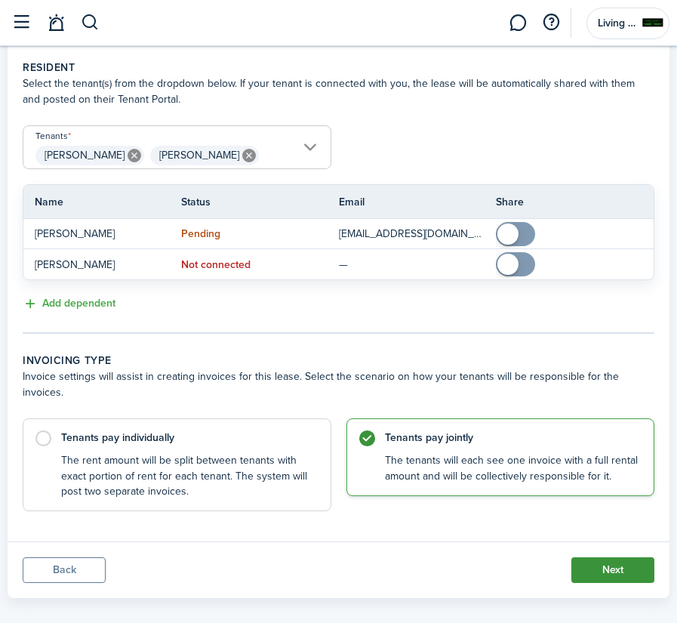
click at [610, 557] on button "Next" at bounding box center [612, 570] width 83 height 26
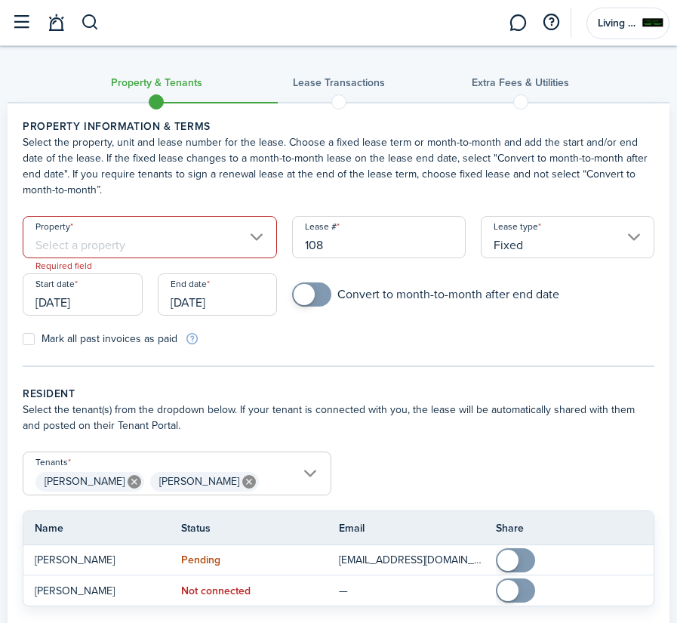
click at [256, 231] on input "Property" at bounding box center [150, 237] width 254 height 42
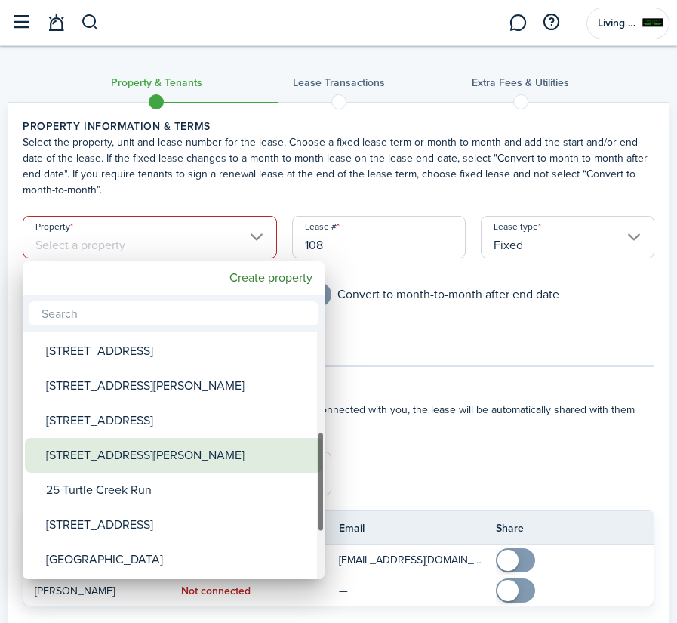
click at [162, 451] on div "[STREET_ADDRESS][PERSON_NAME]" at bounding box center [179, 455] width 267 height 35
type input "[STREET_ADDRESS][PERSON_NAME]"
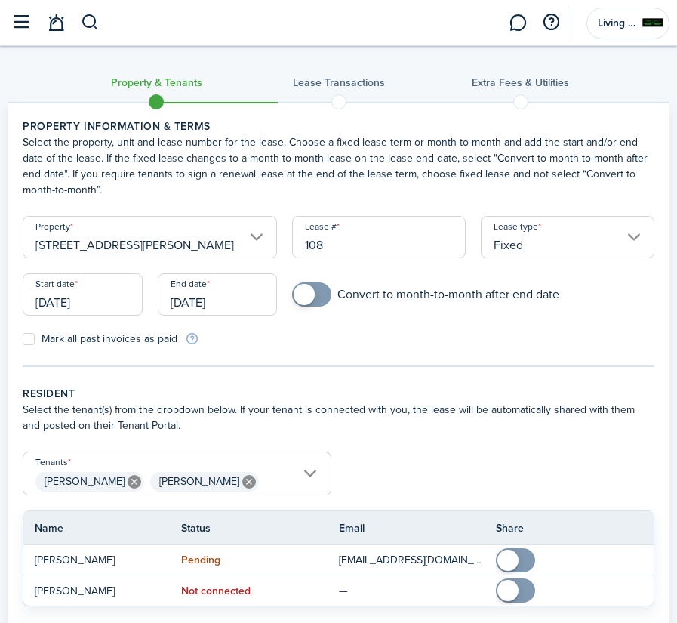
click at [63, 298] on input "[DATE]" at bounding box center [83, 294] width 120 height 42
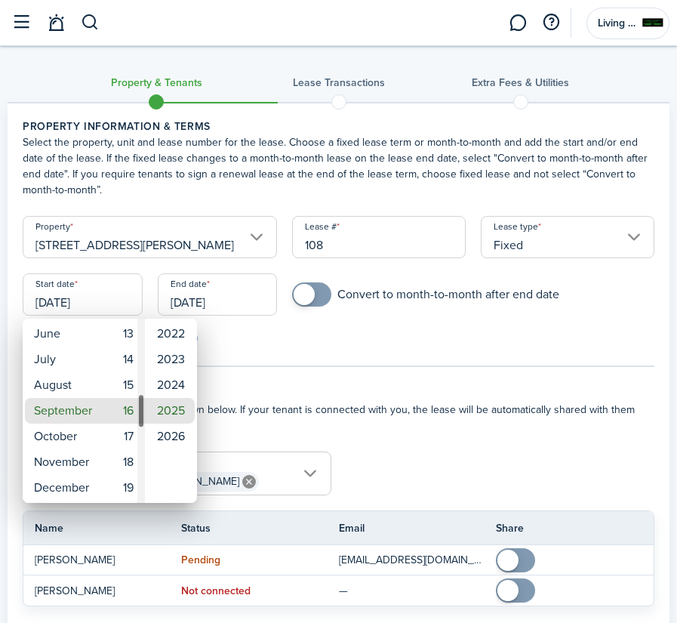
click at [138, 386] on div "Day" at bounding box center [141, 411] width 8 height 184
click at [127, 485] on mbsc-wheel-item "15" at bounding box center [124, 488] width 37 height 26
type input "[DATE]"
click at [278, 376] on div at bounding box center [338, 311] width 919 height 864
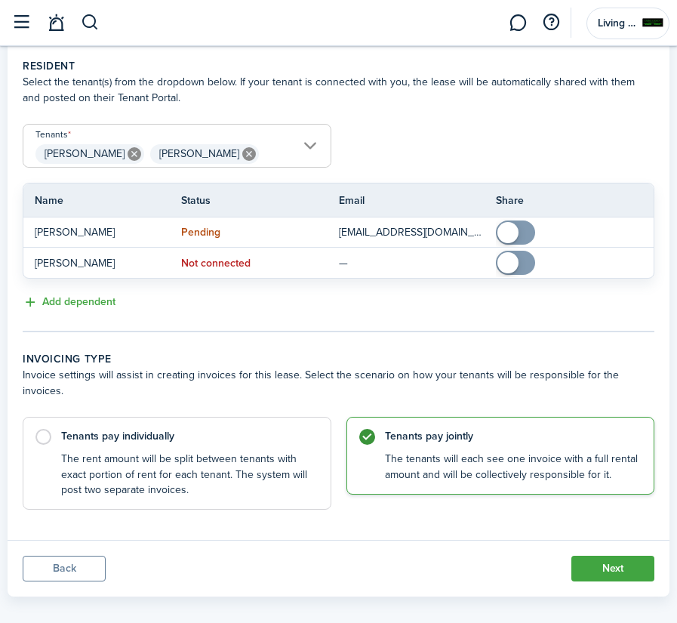
scroll to position [326, 0]
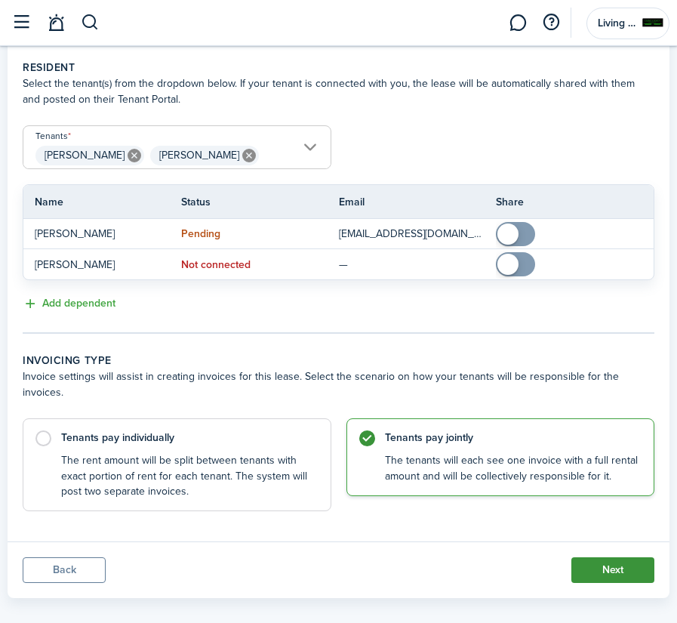
click at [592, 557] on button "Next" at bounding box center [612, 570] width 83 height 26
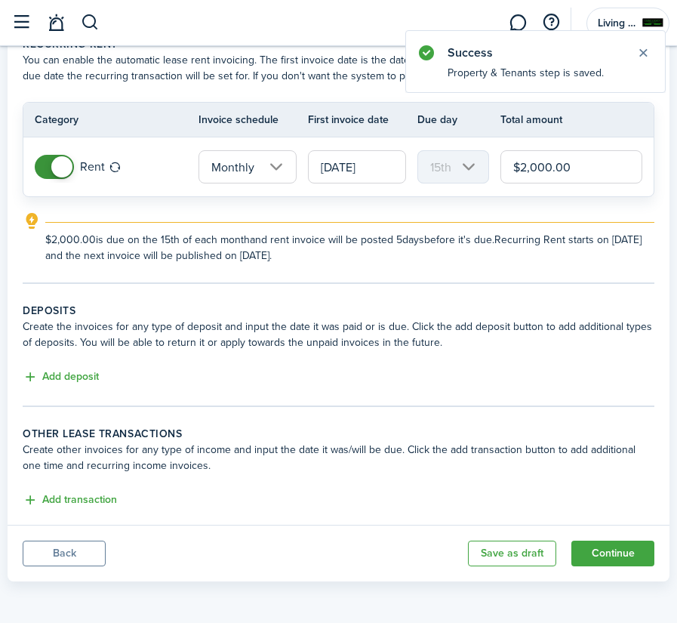
scroll to position [82, 0]
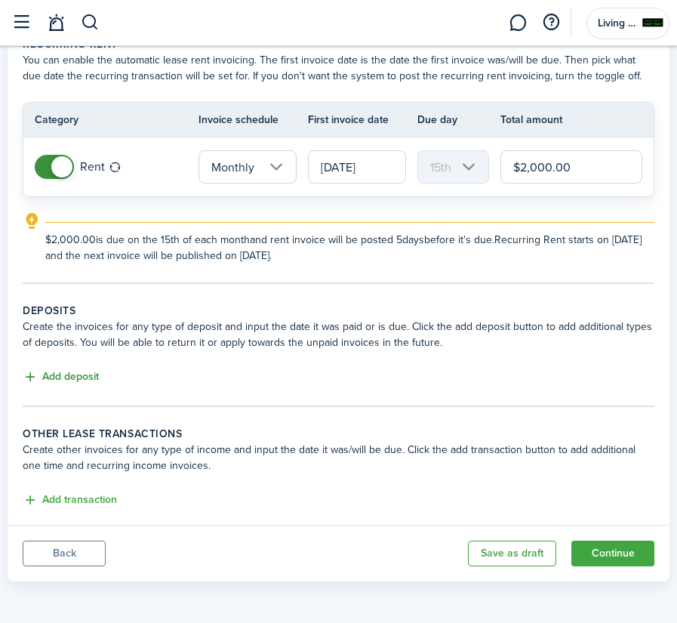
click at [79, 374] on button "Add deposit" at bounding box center [61, 376] width 76 height 17
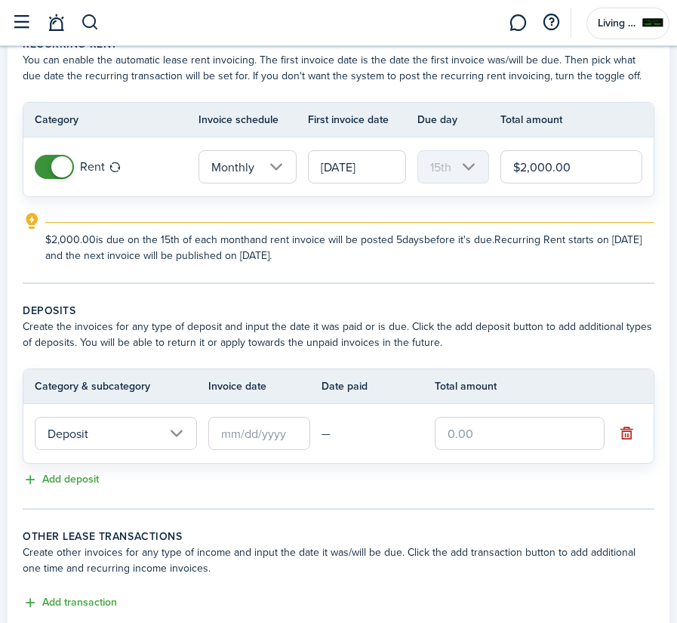
click at [244, 436] on input "text" at bounding box center [259, 433] width 102 height 33
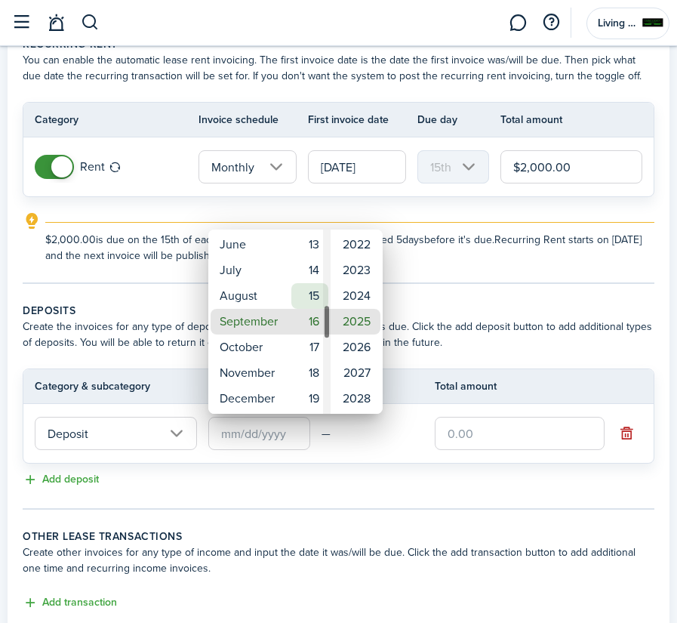
click at [311, 298] on mbsc-wheel-item "15" at bounding box center [309, 296] width 37 height 26
type input "[DATE]"
click at [476, 430] on div at bounding box center [338, 311] width 919 height 864
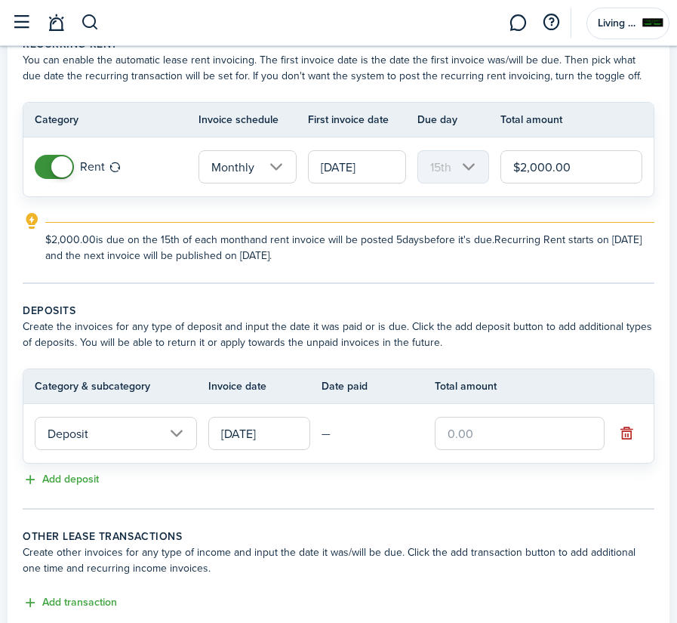
click at [476, 430] on input "text" at bounding box center [520, 433] width 170 height 33
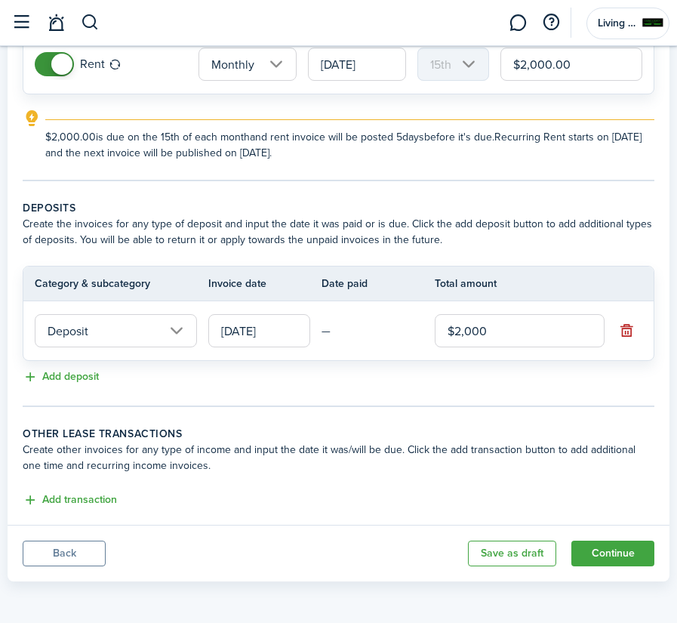
scroll to position [185, 0]
type input "$2,000.00"
click at [97, 500] on button "Add transaction" at bounding box center [70, 499] width 94 height 17
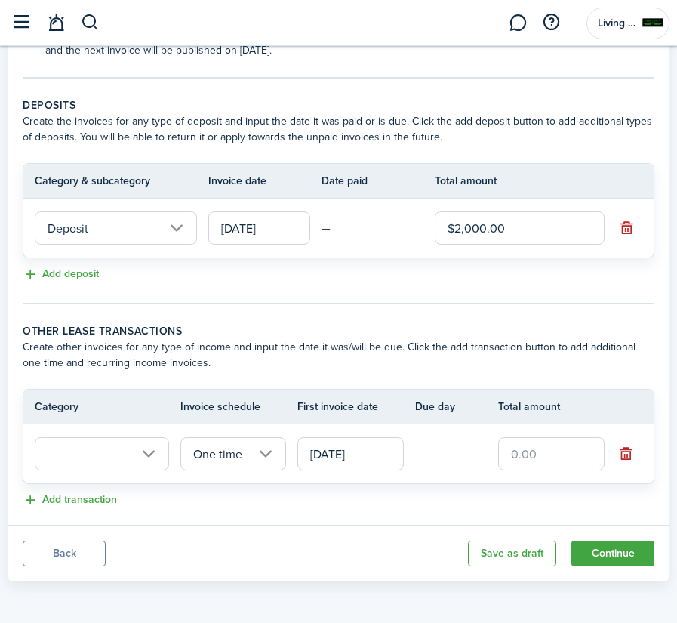
scroll to position [288, 0]
click at [142, 451] on input "text" at bounding box center [102, 453] width 134 height 33
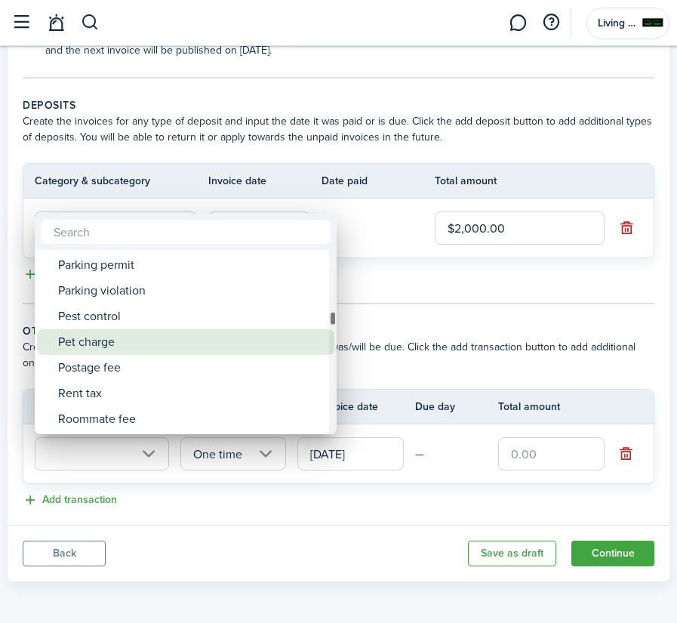
click at [125, 340] on div "Pet charge" at bounding box center [191, 342] width 267 height 26
type input "Tenant charges & fees / Pet charge"
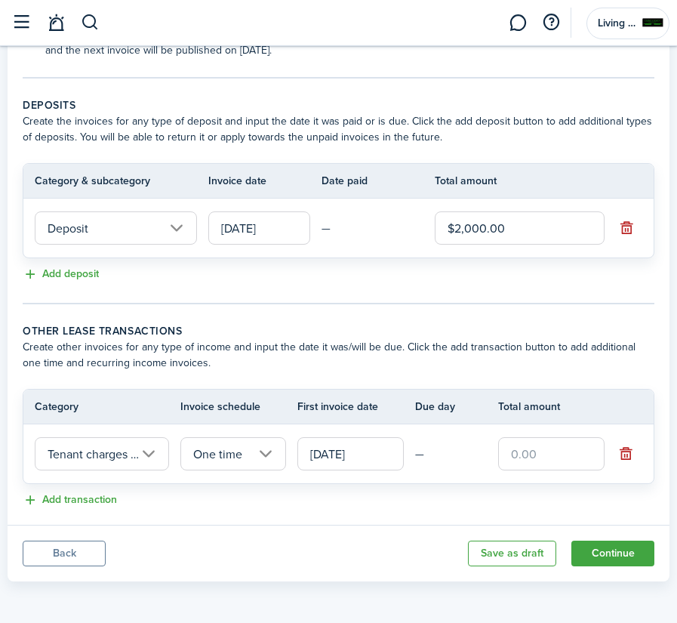
click at [513, 458] on input "text" at bounding box center [551, 453] width 106 height 33
type input "$250.00"
click at [602, 547] on button "Continue" at bounding box center [612, 554] width 83 height 26
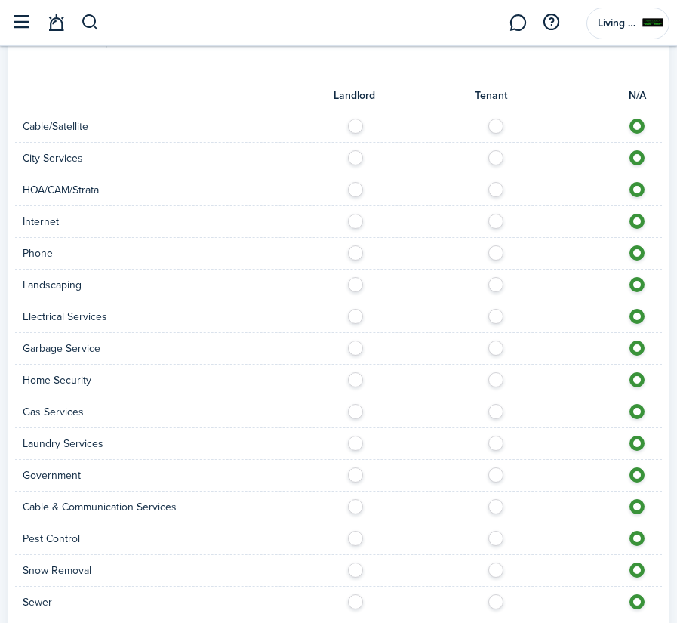
scroll to position [597, 0]
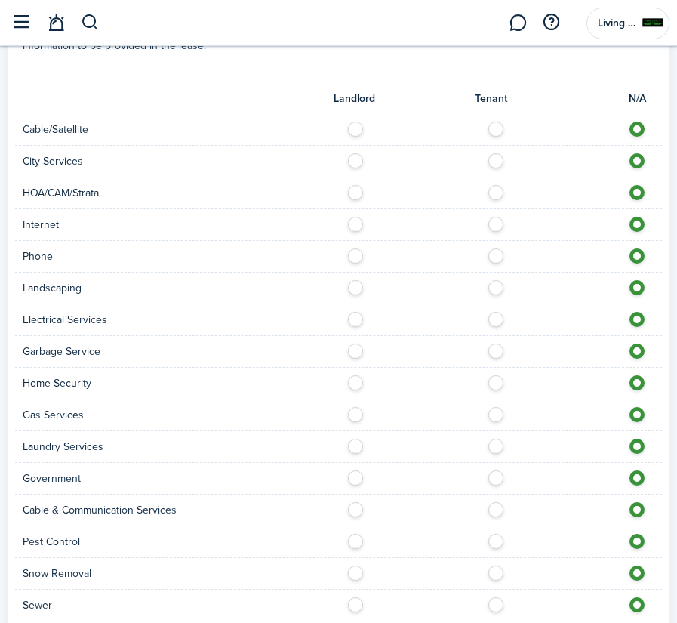
click at [356, 161] on label at bounding box center [360, 157] width 26 height 8
radio input "true"
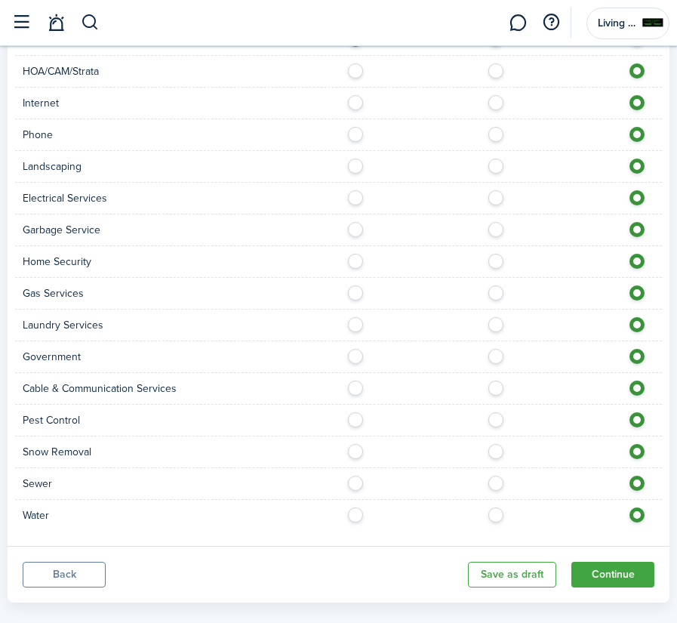
scroll to position [728, 0]
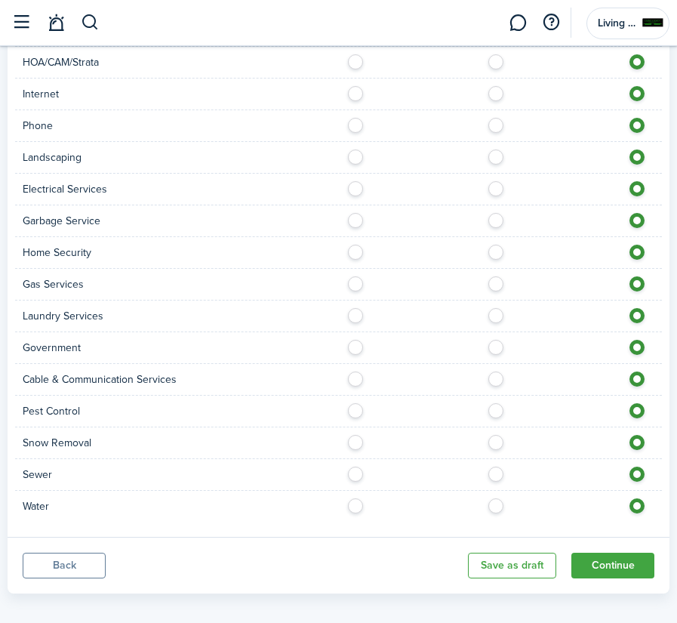
click at [356, 220] on label at bounding box center [360, 217] width 26 height 8
radio input "true"
click at [352, 408] on label at bounding box center [360, 407] width 26 height 8
radio input "true"
click at [609, 564] on button "Continue" at bounding box center [612, 566] width 83 height 26
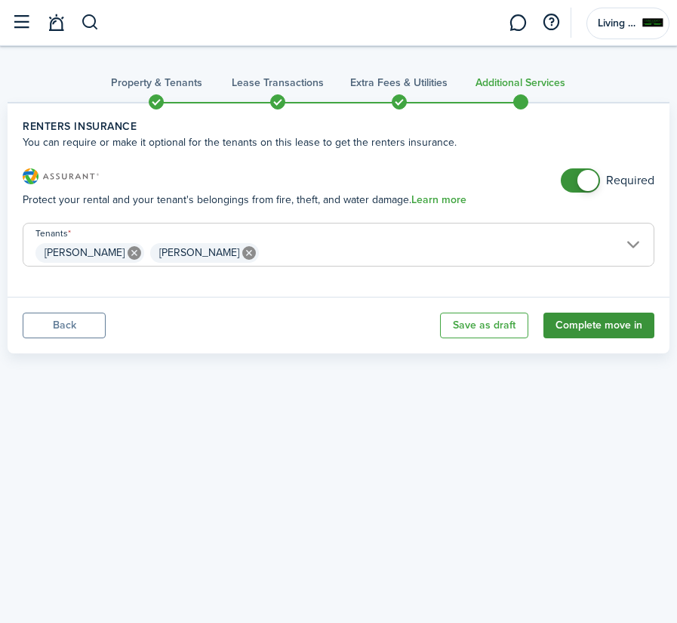
click at [580, 321] on button "Complete move in" at bounding box center [599, 326] width 111 height 26
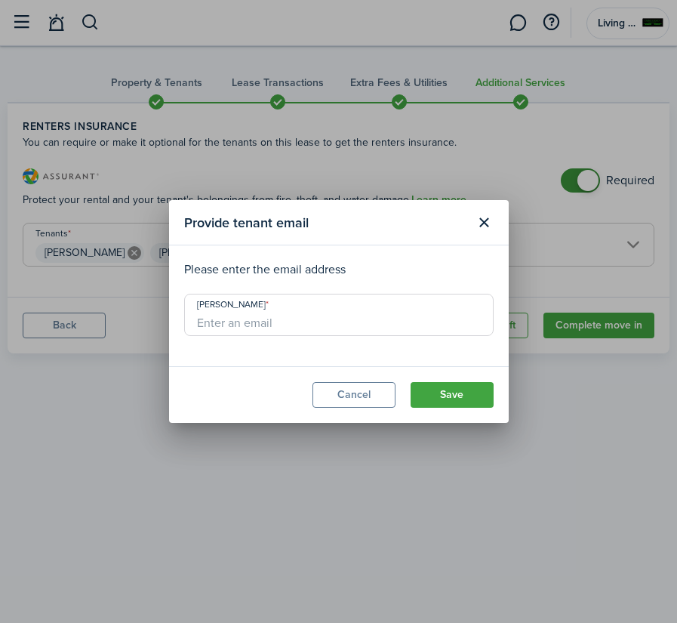
click at [239, 326] on input "[PERSON_NAME]" at bounding box center [339, 315] width 310 height 42
type input "[EMAIL_ADDRESS][DOMAIN_NAME]"
click at [440, 395] on button "Save" at bounding box center [452, 395] width 83 height 26
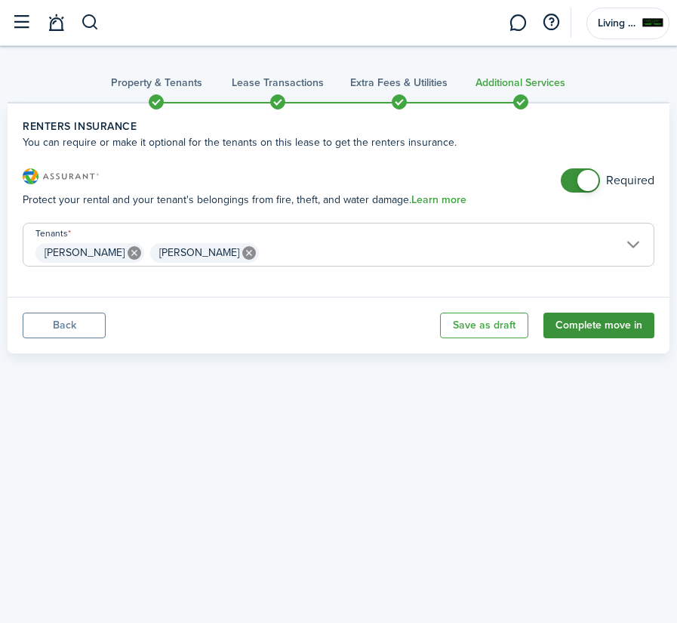
click at [579, 325] on button "Complete move in" at bounding box center [599, 326] width 111 height 26
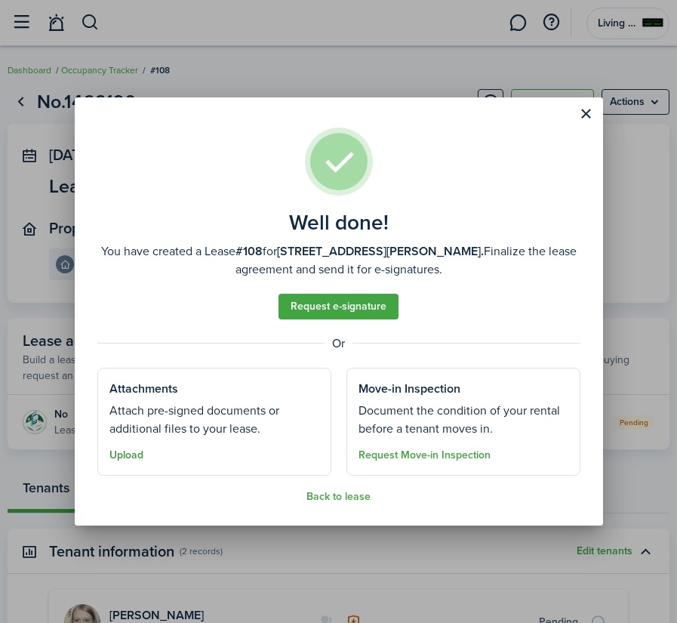
click at [131, 456] on button "Upload" at bounding box center [126, 455] width 34 height 12
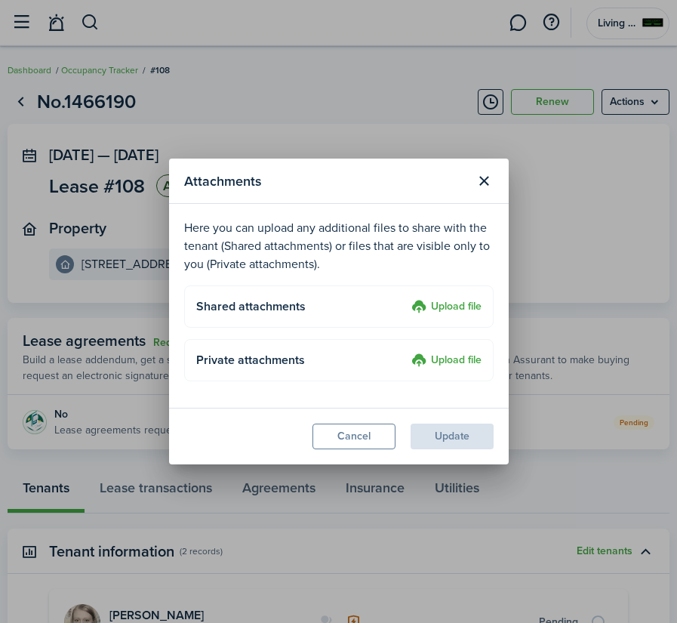
click at [445, 360] on label "Upload file" at bounding box center [446, 361] width 70 height 18
click at [406, 352] on input "Upload file" at bounding box center [406, 352] width 0 height 0
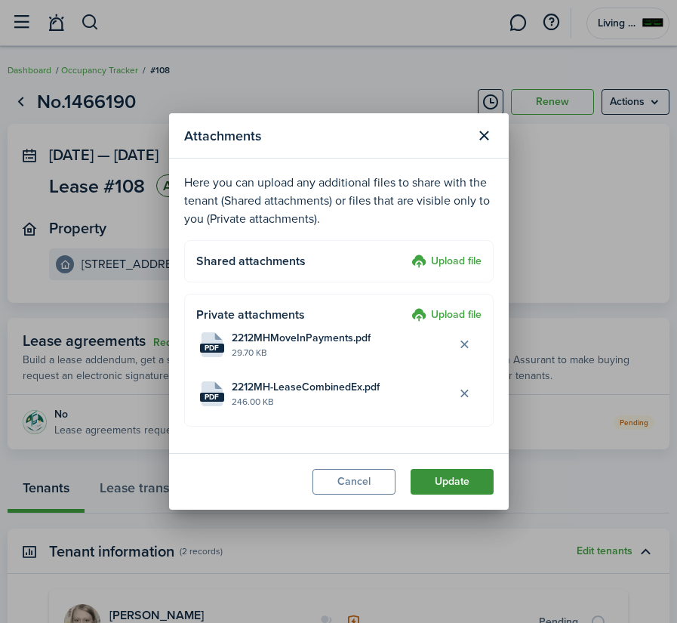
click at [457, 479] on button "Update" at bounding box center [452, 482] width 83 height 26
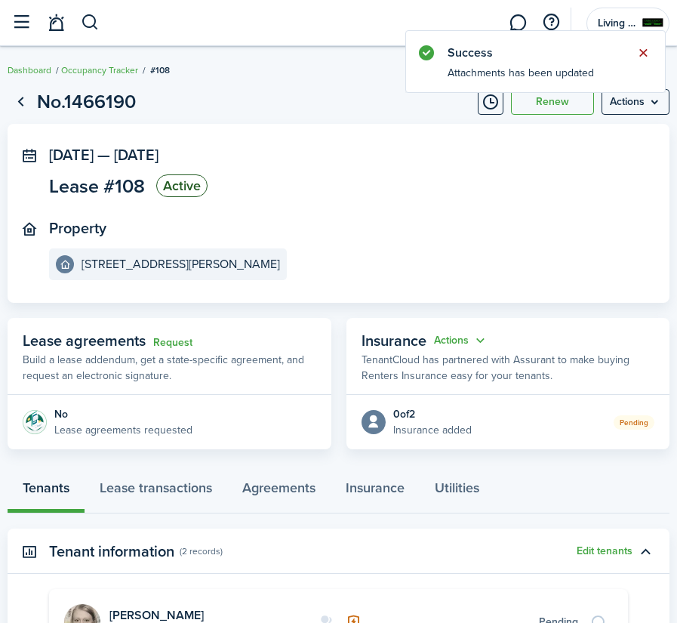
click at [641, 54] on button "Close notify" at bounding box center [643, 52] width 21 height 21
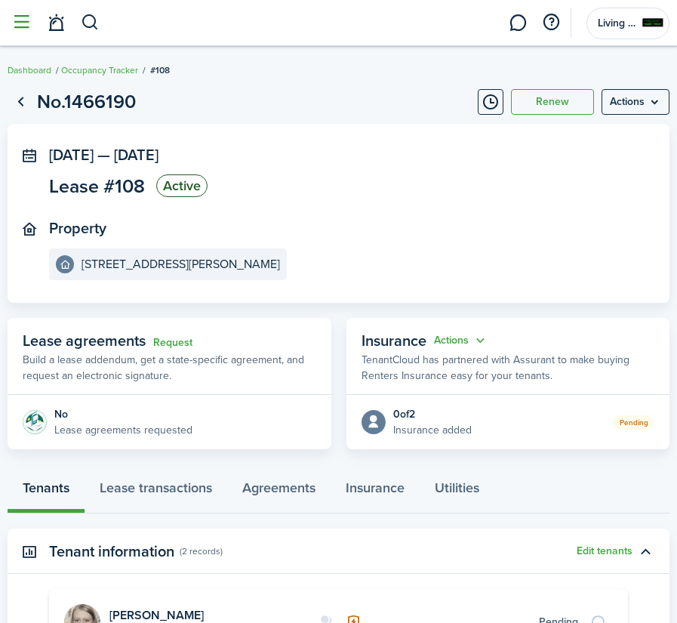
click at [24, 20] on button "button" at bounding box center [21, 22] width 29 height 29
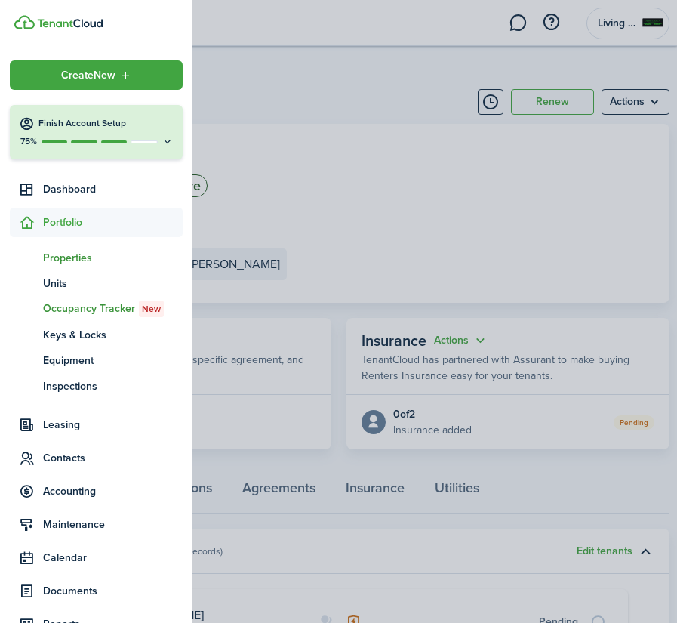
click at [81, 255] on span "Properties" at bounding box center [113, 258] width 140 height 16
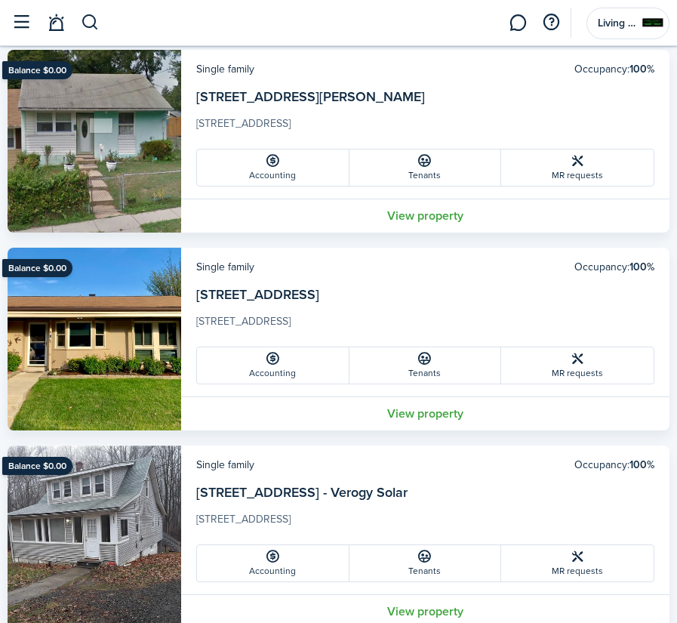
scroll to position [1727, 0]
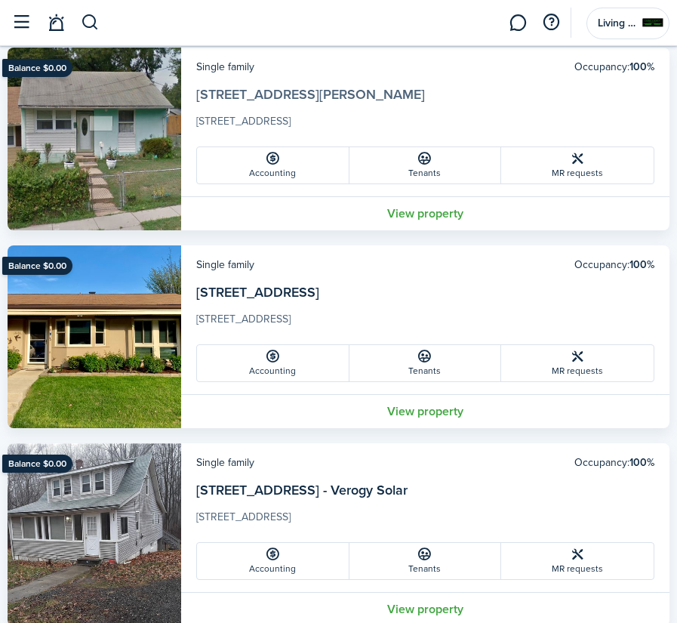
click at [301, 96] on link "[STREET_ADDRESS][PERSON_NAME]" at bounding box center [310, 95] width 229 height 20
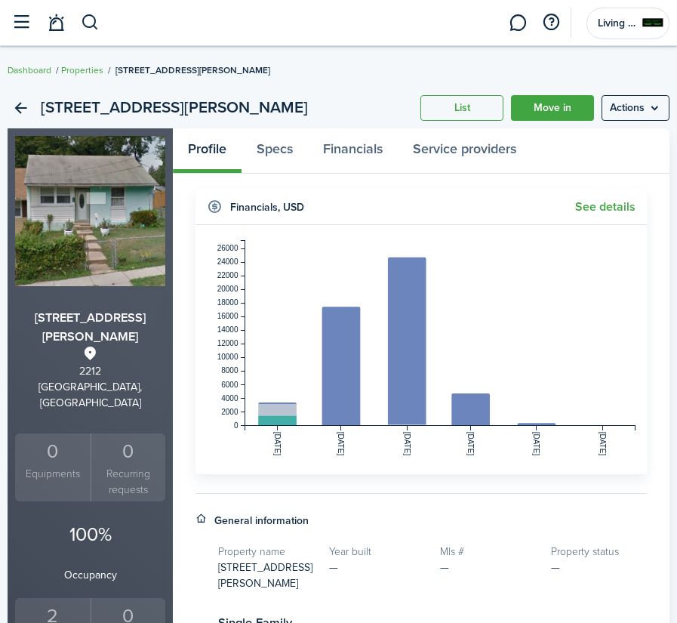
click at [104, 237] on img at bounding box center [90, 211] width 150 height 150
click at [637, 107] on menu-btn "Actions" at bounding box center [636, 108] width 68 height 26
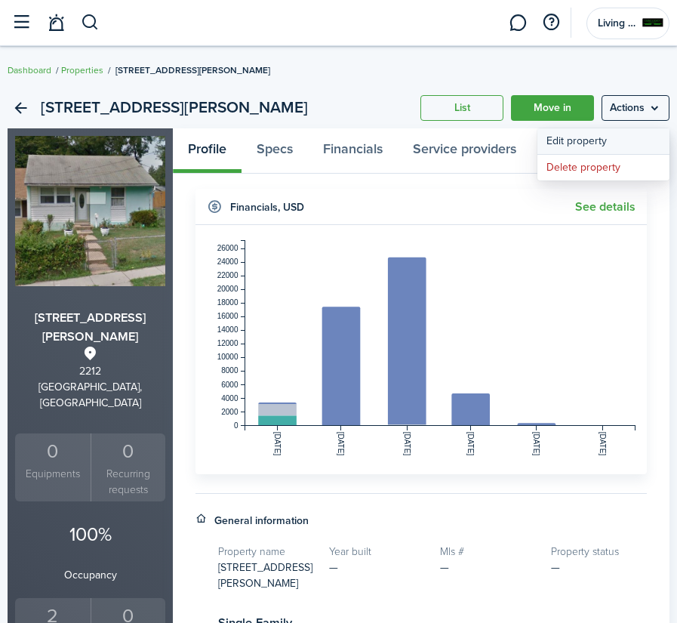
click at [599, 136] on link "Edit property" at bounding box center [604, 141] width 132 height 26
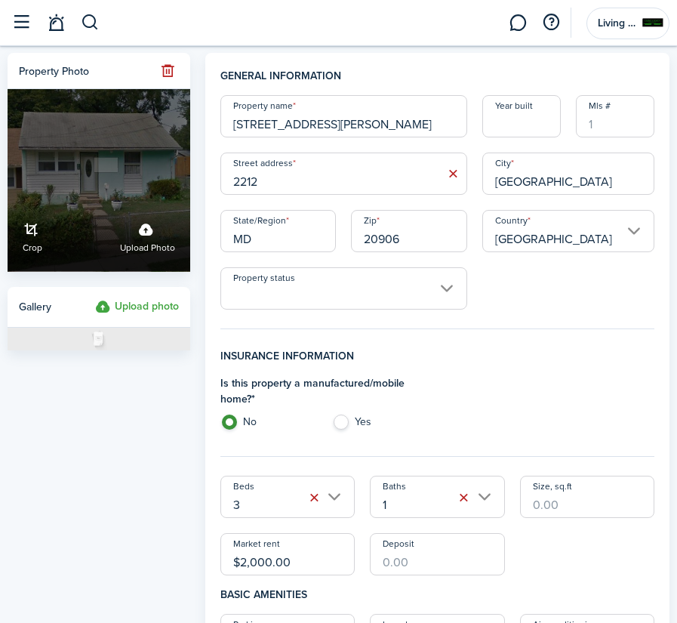
click at [149, 229] on label "Upload photo" at bounding box center [147, 236] width 55 height 40
click at [8, 201] on input "Crop Upload photo" at bounding box center [8, 201] width 0 height 0
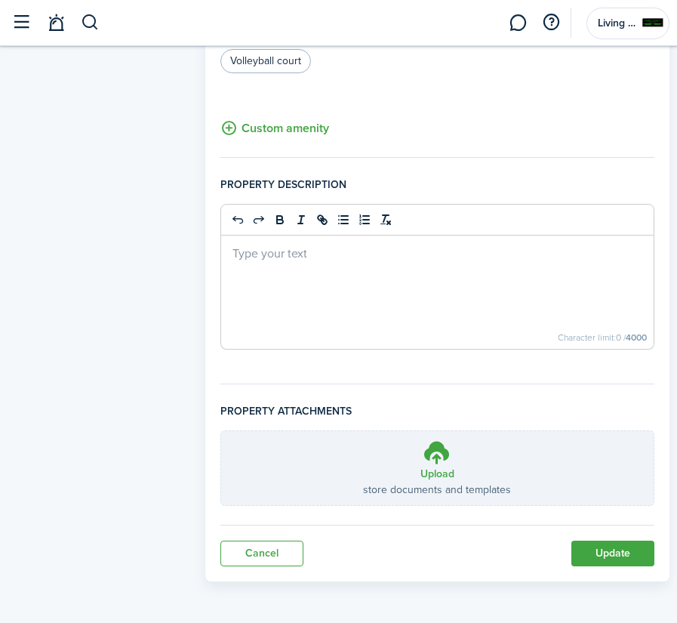
scroll to position [1150, 0]
click at [595, 551] on button "Update" at bounding box center [612, 554] width 83 height 26
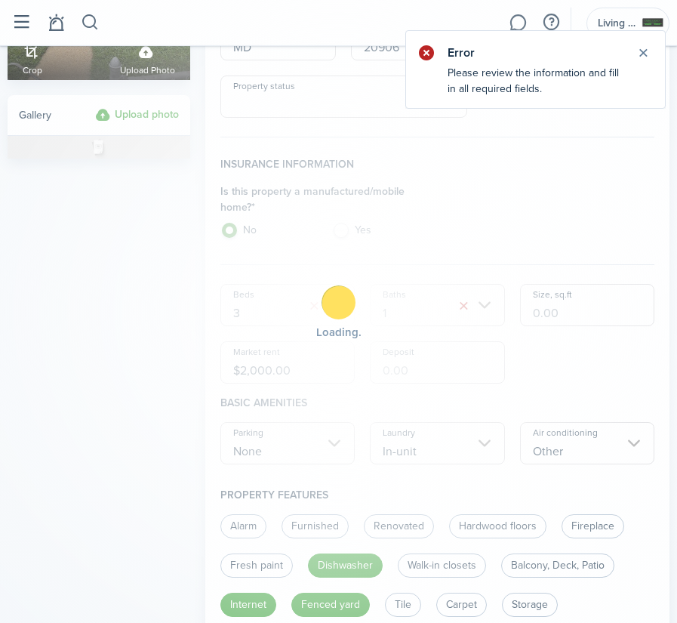
scroll to position [0, 0]
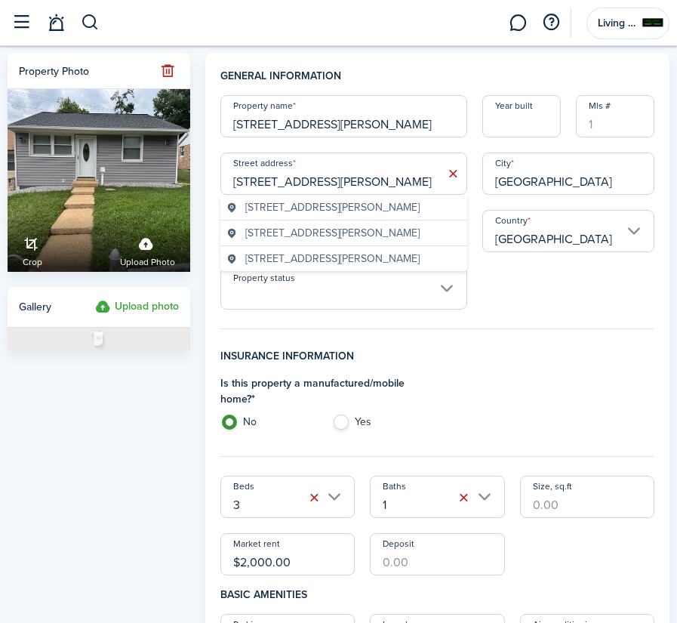
type input "[STREET_ADDRESS][PERSON_NAME]"
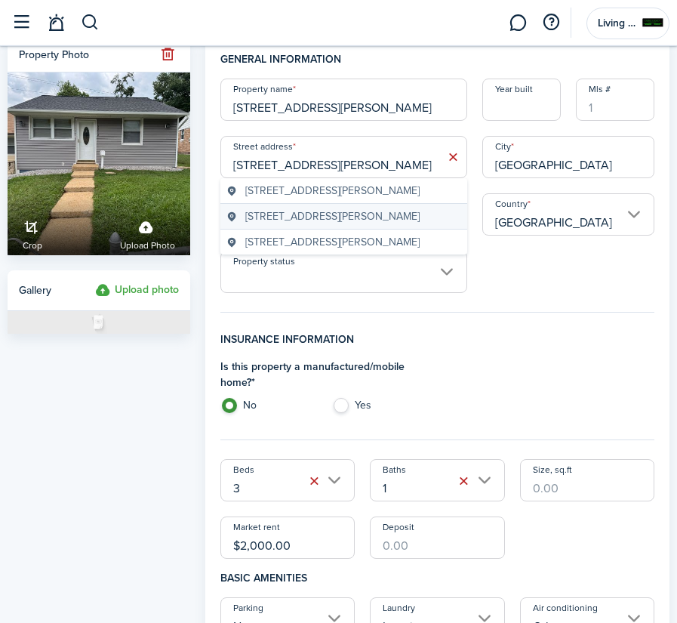
scroll to position [13, 0]
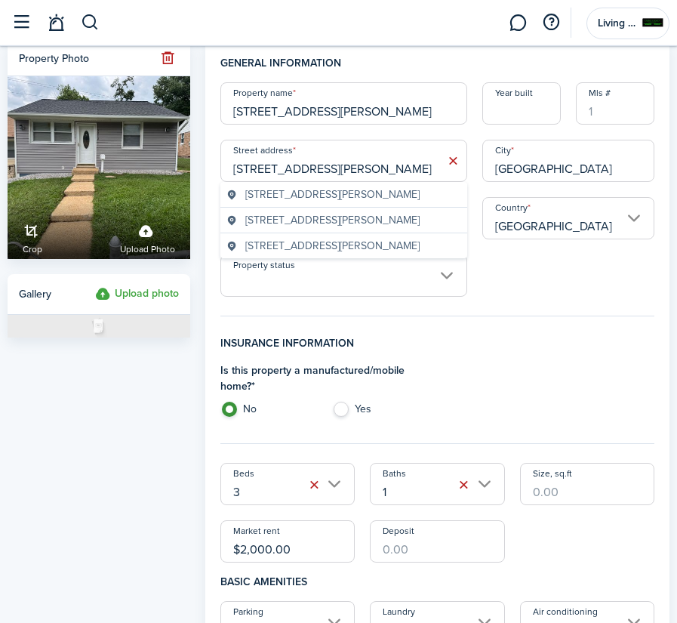
click at [551, 268] on div "Property name [STREET_ADDRESS][PERSON_NAME] Year built [GEOGRAPHIC_DATA] addres…" at bounding box center [437, 189] width 449 height 214
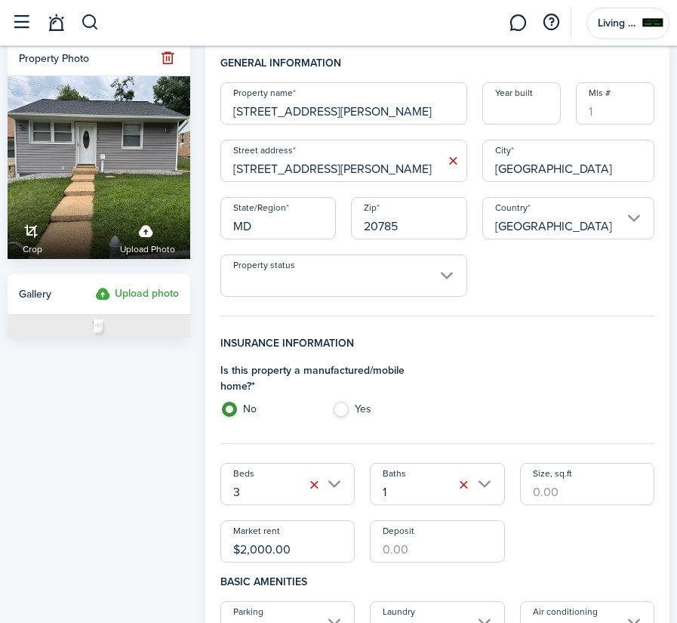
click at [448, 275] on input "Property status" at bounding box center [343, 275] width 247 height 42
type input "20785"
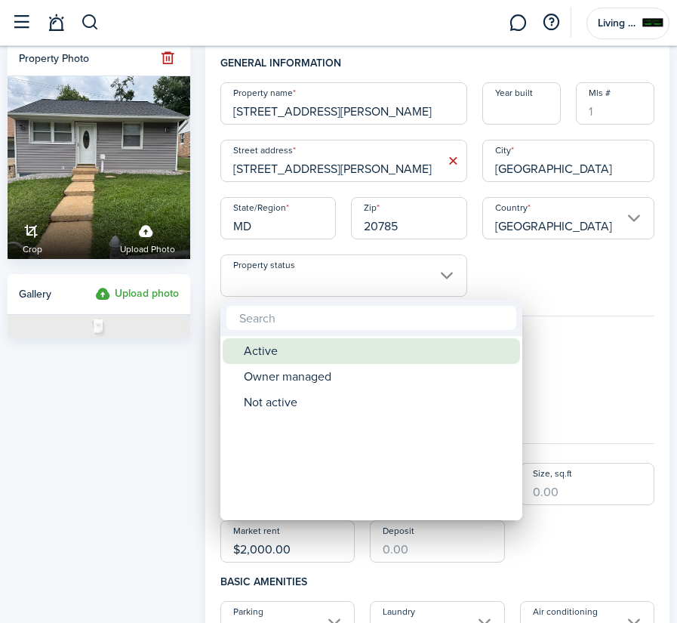
click at [346, 347] on div "Active" at bounding box center [377, 351] width 267 height 26
type input "Active"
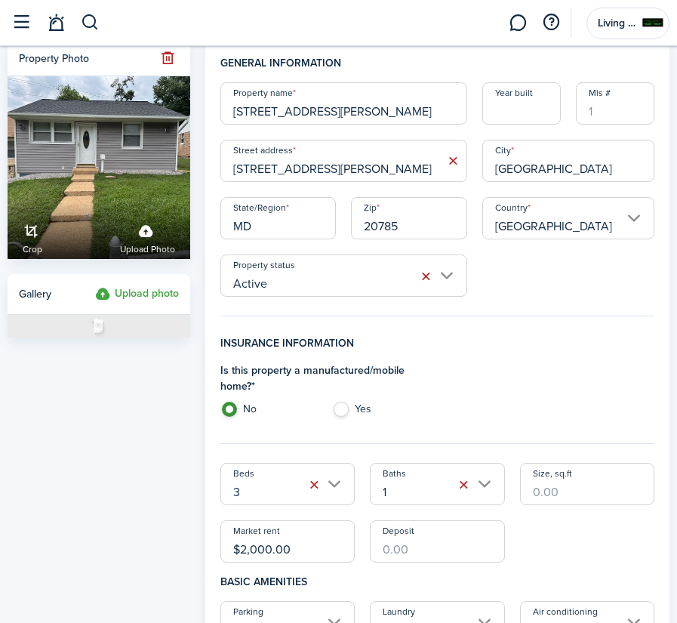
click at [550, 353] on h4 "Insurance information" at bounding box center [437, 348] width 434 height 27
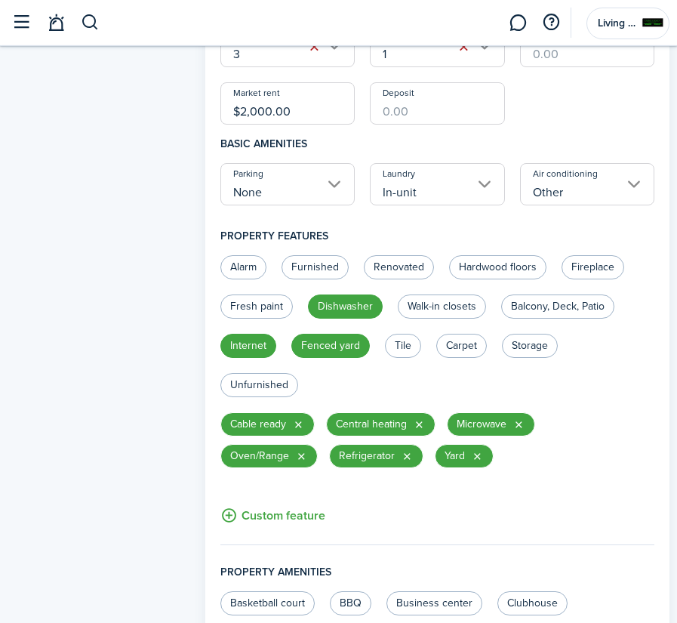
scroll to position [451, 0]
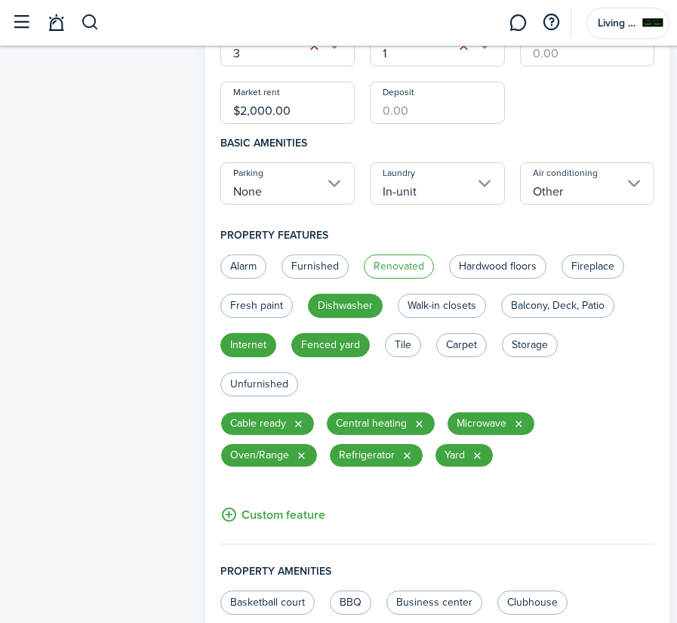
click at [417, 265] on label "Renovated" at bounding box center [399, 266] width 70 height 24
radio input "true"
click at [273, 301] on label "Fresh paint" at bounding box center [256, 306] width 72 height 24
radio input "true"
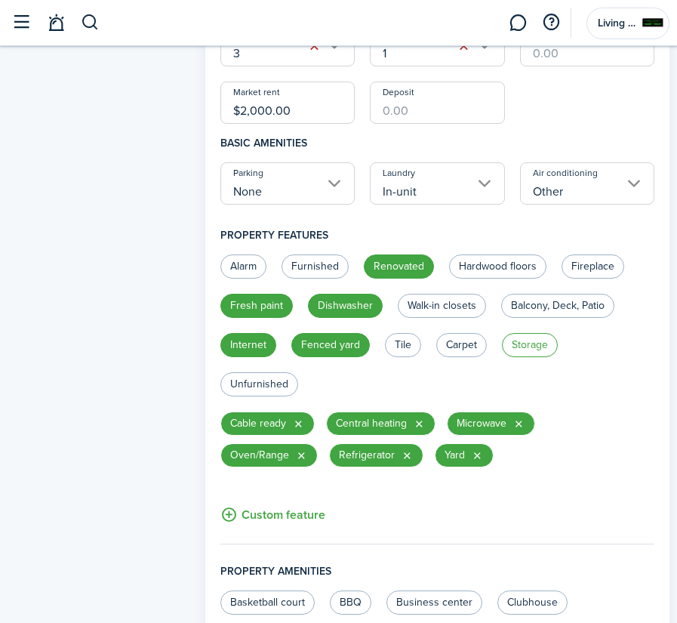
click at [524, 344] on label "Storage" at bounding box center [530, 345] width 56 height 24
radio input "true"
click at [280, 382] on label "Unfurnished" at bounding box center [259, 384] width 78 height 24
radio input "true"
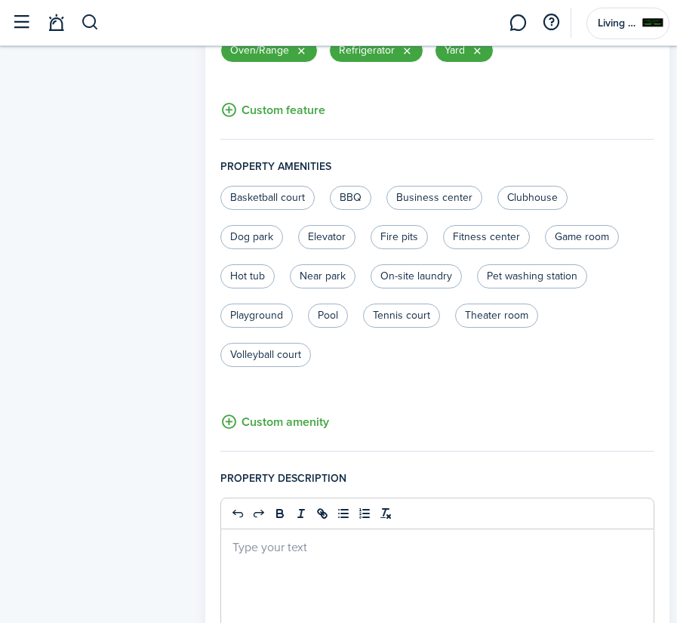
scroll to position [856, 0]
click at [233, 417] on button "Custom amenity" at bounding box center [274, 421] width 109 height 19
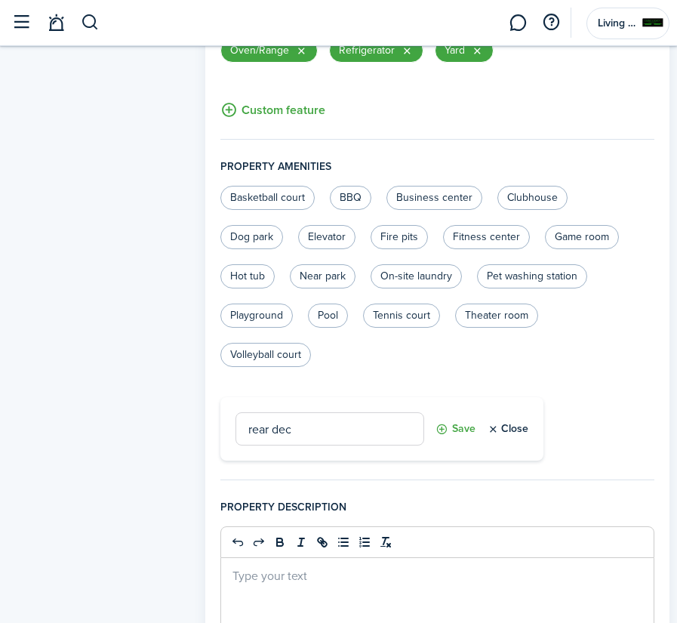
type input "rear deck"
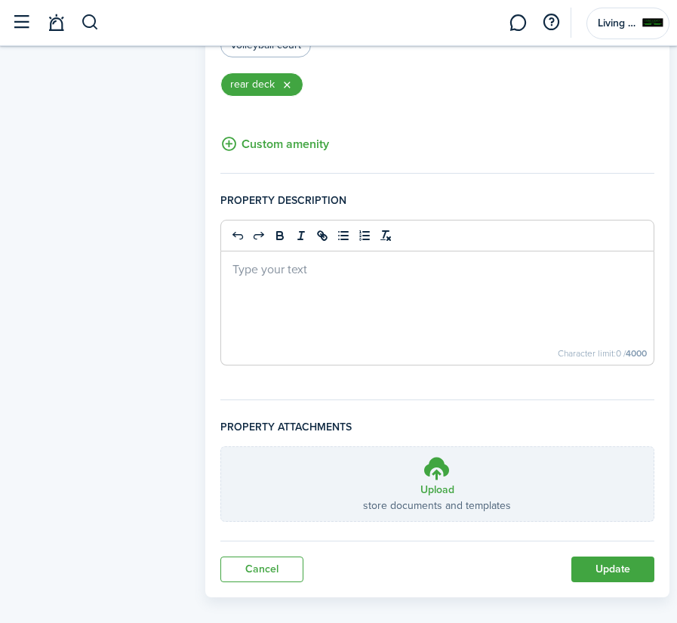
scroll to position [1175, 0]
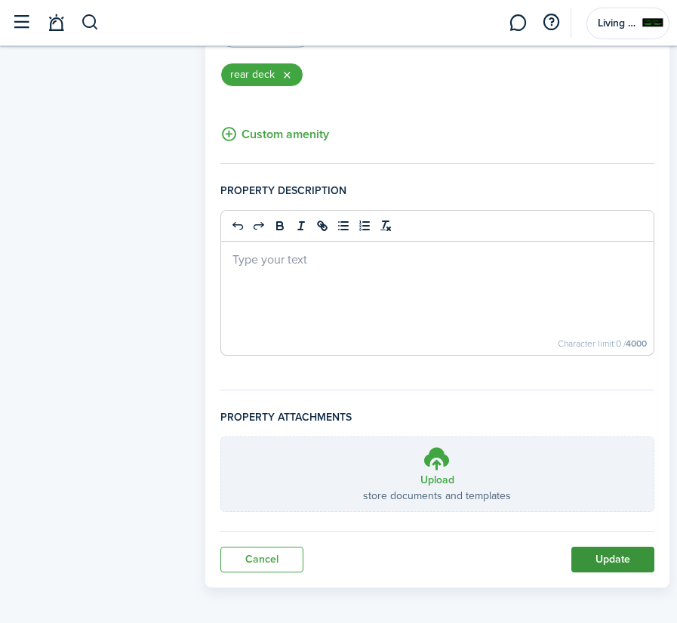
click at [612, 554] on button "Update" at bounding box center [612, 560] width 83 height 26
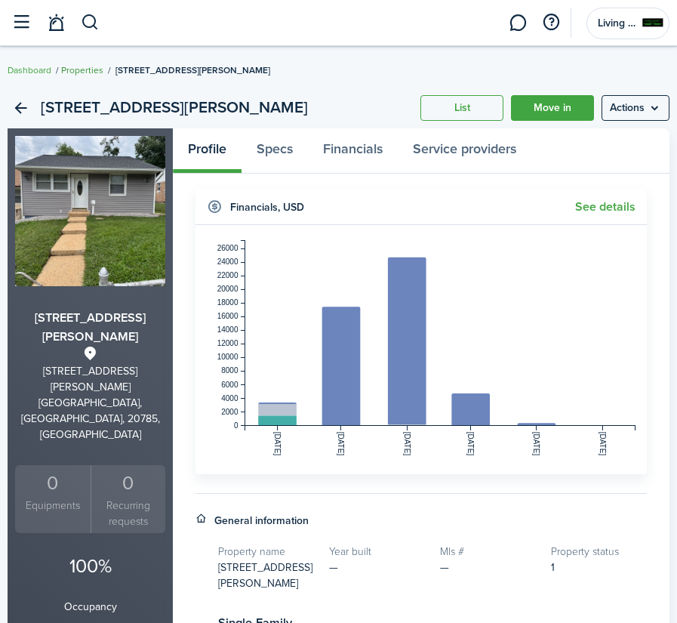
click at [87, 72] on link "Properties" at bounding box center [82, 70] width 42 height 14
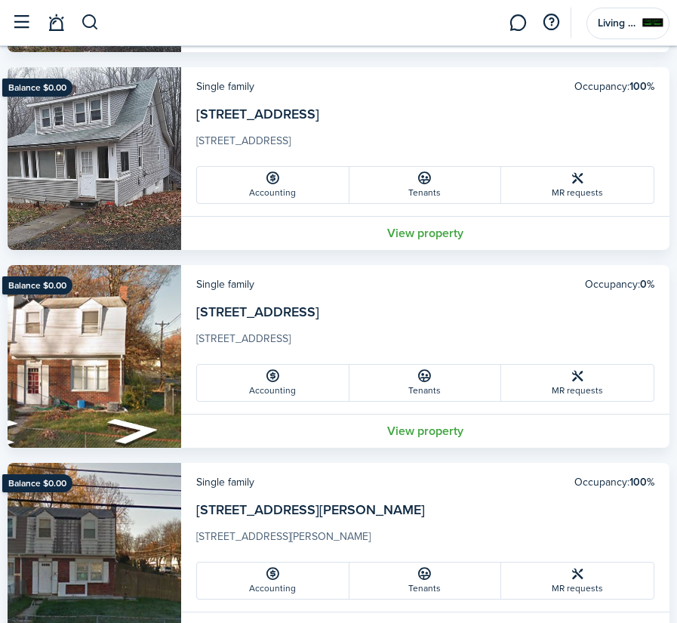
scroll to position [2307, 0]
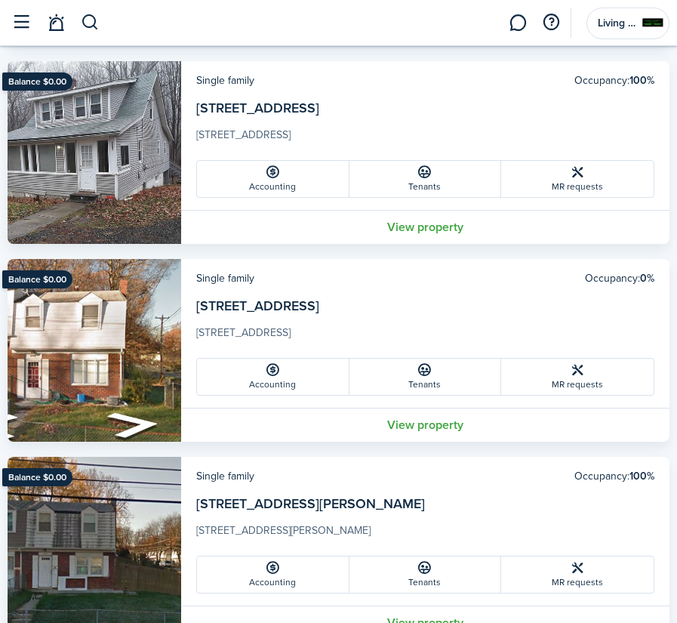
click at [100, 337] on img at bounding box center [95, 350] width 174 height 183
click at [402, 419] on link "View property" at bounding box center [425, 425] width 488 height 34
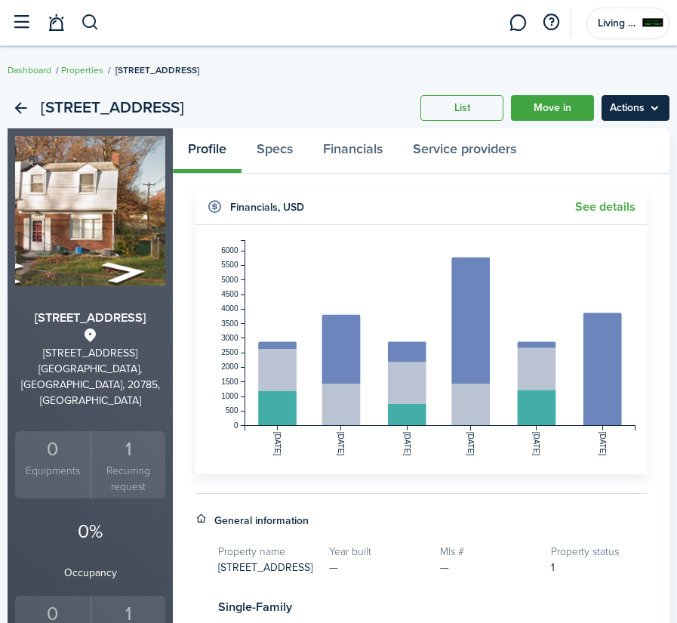
click at [629, 105] on menu-btn "Actions" at bounding box center [636, 108] width 68 height 26
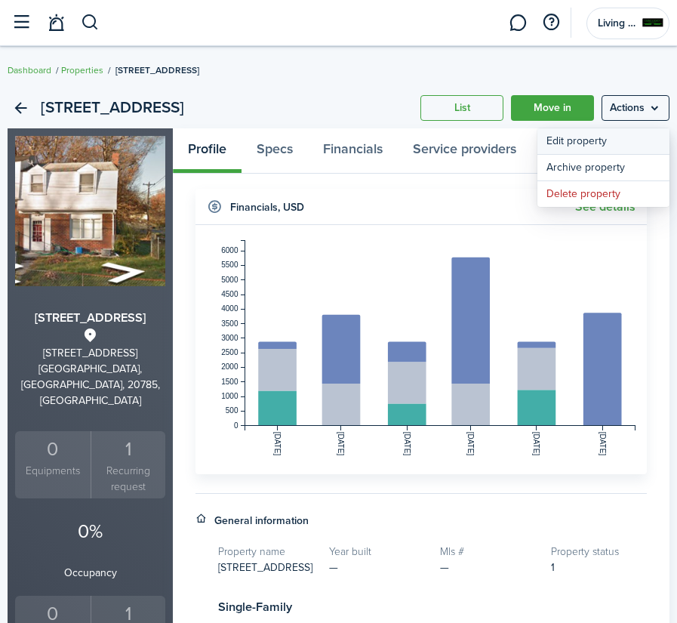
click at [602, 137] on link "Edit property" at bounding box center [604, 141] width 132 height 26
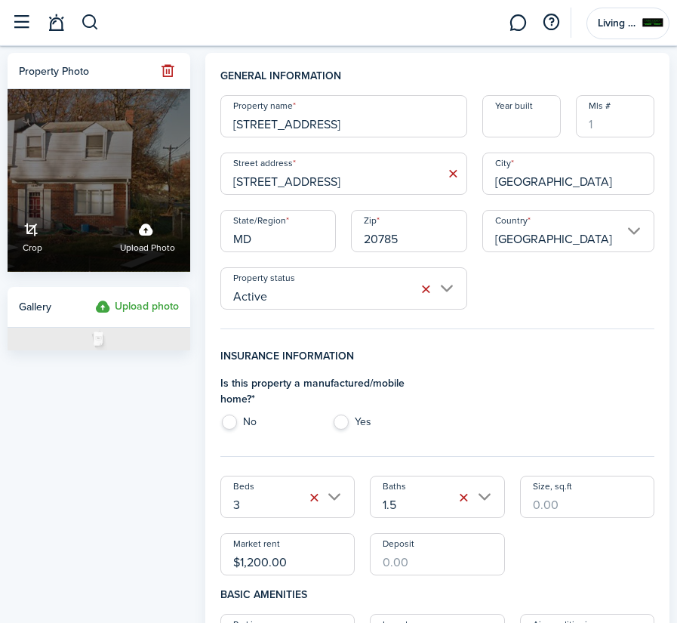
click at [148, 248] on span "Upload photo" at bounding box center [147, 248] width 55 height 15
click at [8, 201] on input "Crop Upload photo" at bounding box center [8, 201] width 0 height 0
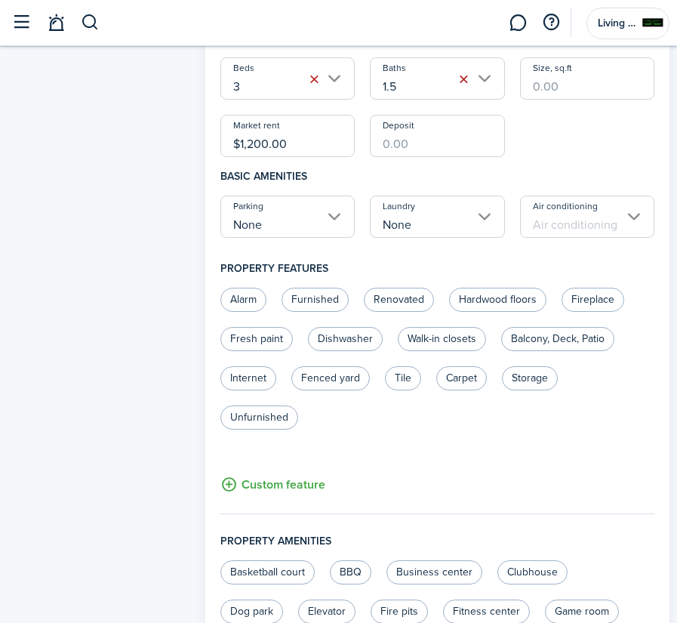
scroll to position [418, 0]
click at [480, 212] on input "None" at bounding box center [437, 217] width 134 height 42
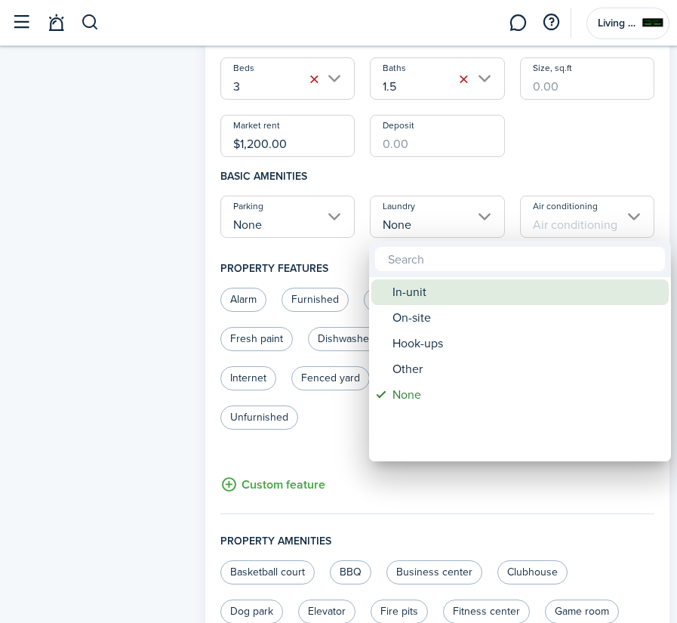
click at [423, 293] on div "In-unit" at bounding box center [526, 292] width 267 height 26
type input "In-unit"
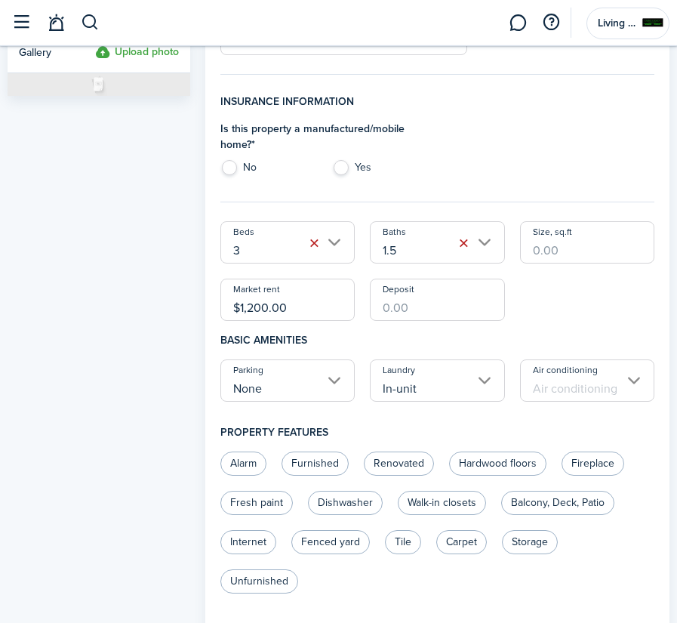
scroll to position [248, 0]
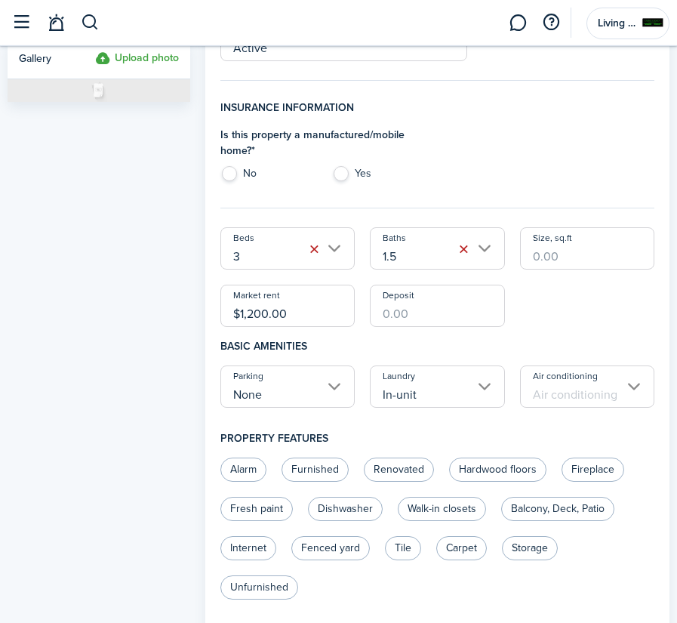
click at [287, 309] on input "$1,200.00" at bounding box center [287, 306] width 134 height 42
type input "$2,100.00"
click at [199, 334] on div "General information Property name [STREET_ADDRESS] Year built [GEOGRAPHIC_DATA]…" at bounding box center [437, 611] width 479 height 1615
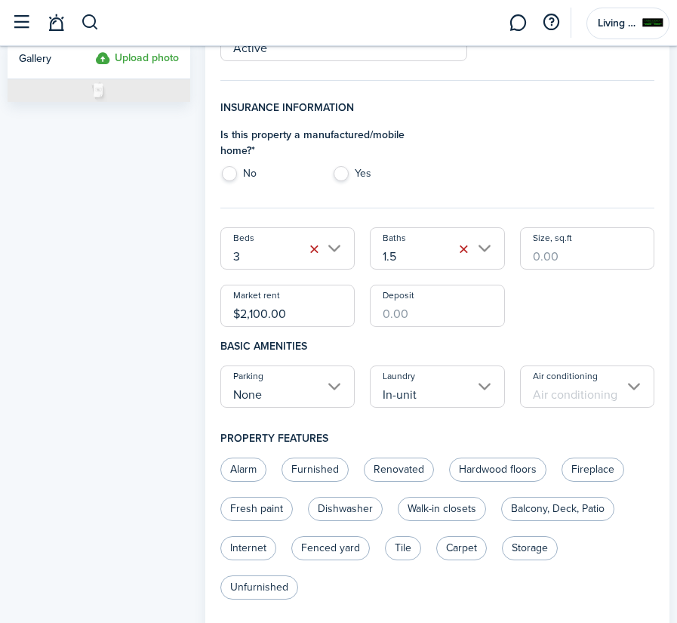
click at [556, 255] on input "Size, sq.ft" at bounding box center [587, 248] width 134 height 42
type input "1,460"
click at [562, 324] on div "Beds 3 Baths 1.5 Size, sq.ft 1,460 Market rent $2,100.00 Deposit" at bounding box center [437, 277] width 449 height 100
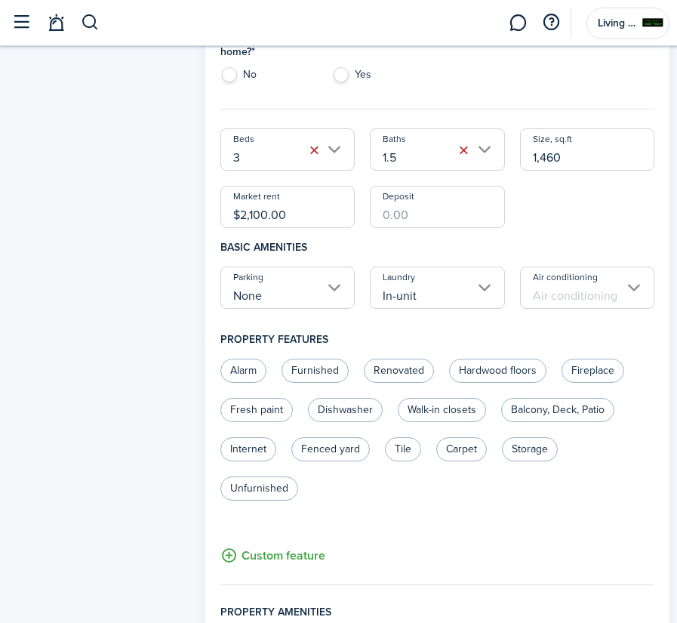
scroll to position [363, 0]
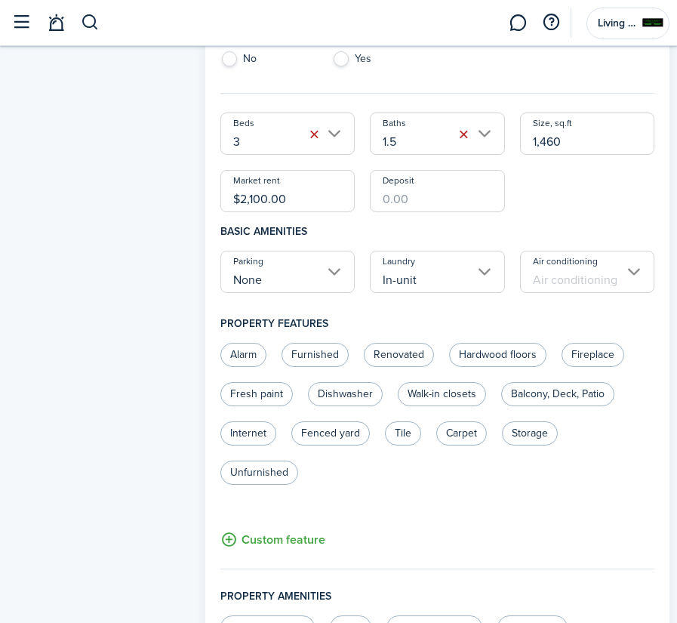
click at [593, 279] on input "Air conditioning" at bounding box center [587, 272] width 134 height 42
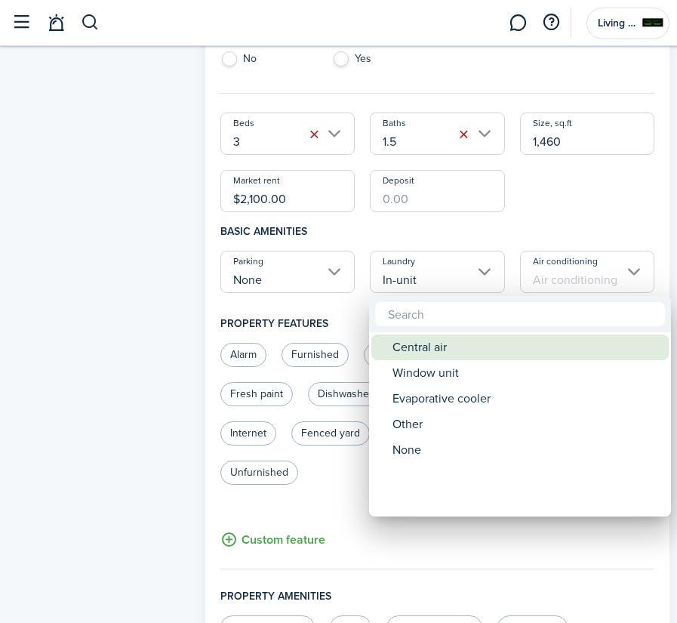
click at [471, 350] on div "Central air" at bounding box center [526, 347] width 267 height 26
type input "Central air"
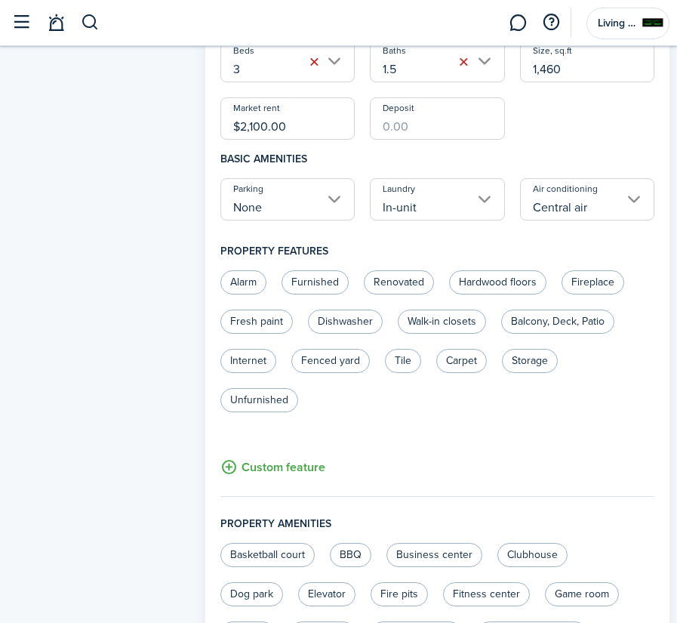
scroll to position [440, 0]
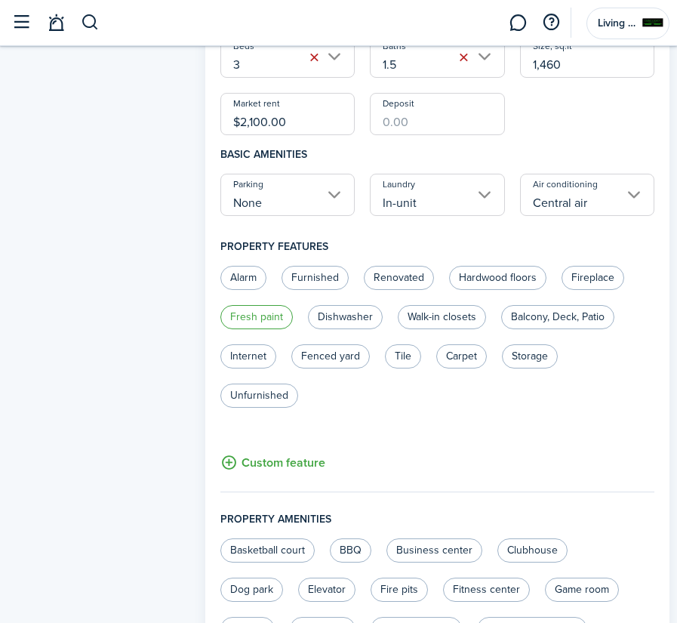
click at [274, 310] on label "Fresh paint" at bounding box center [256, 317] width 72 height 24
radio input "true"
click at [350, 315] on label "Dishwasher" at bounding box center [345, 317] width 75 height 24
radio input "true"
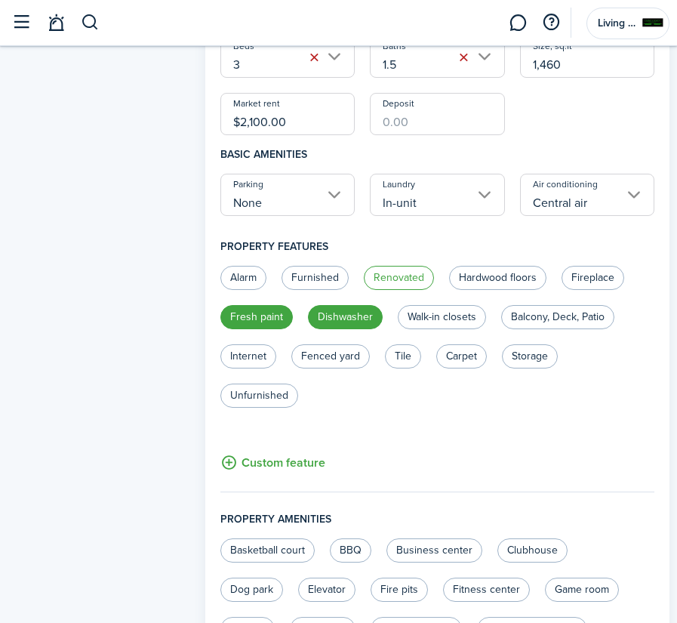
click at [412, 276] on label "Renovated" at bounding box center [399, 278] width 70 height 24
radio input "true"
click at [333, 356] on label "Fenced yard" at bounding box center [330, 356] width 79 height 24
radio input "true"
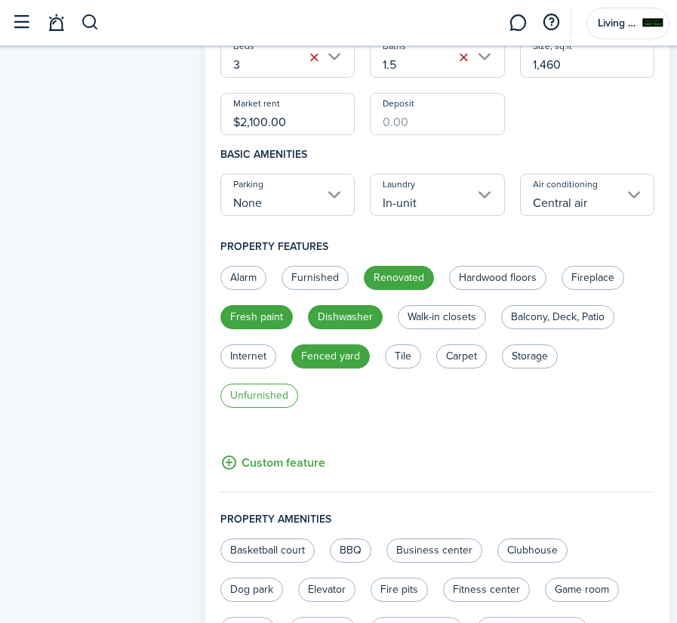
click at [279, 391] on label "Unfurnished" at bounding box center [259, 396] width 78 height 24
radio input "true"
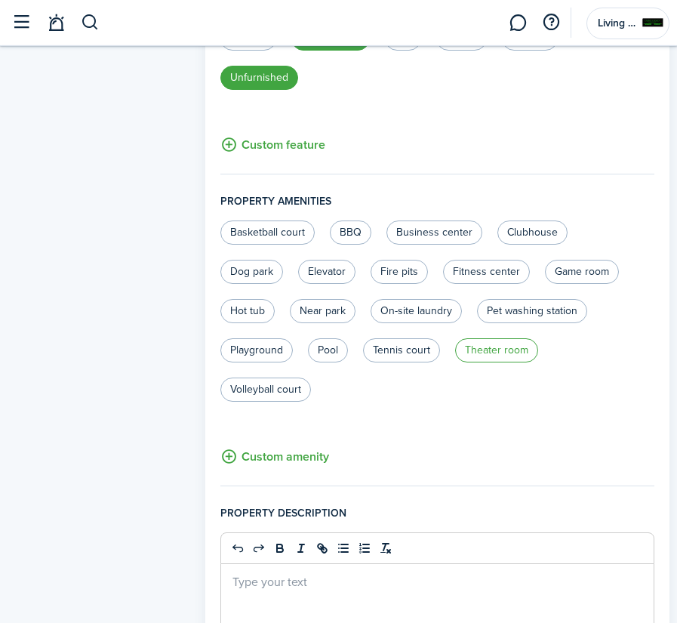
scroll to position [784, 0]
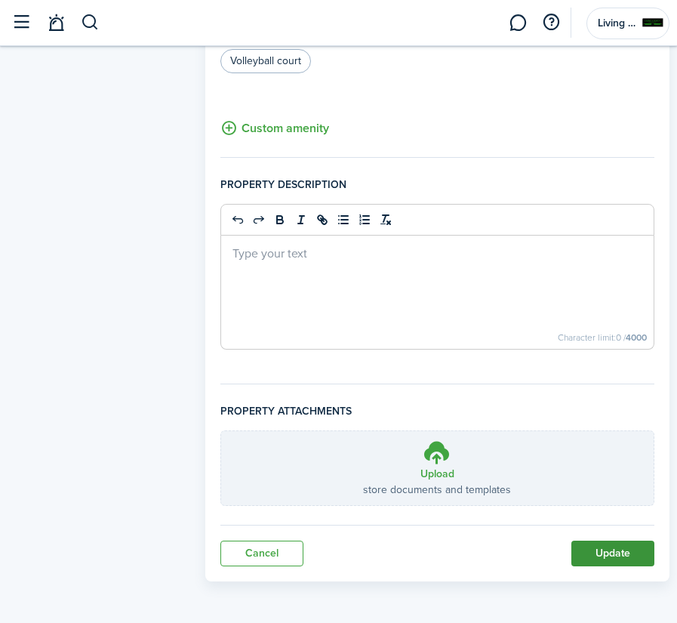
click at [609, 551] on button "Update" at bounding box center [612, 554] width 83 height 26
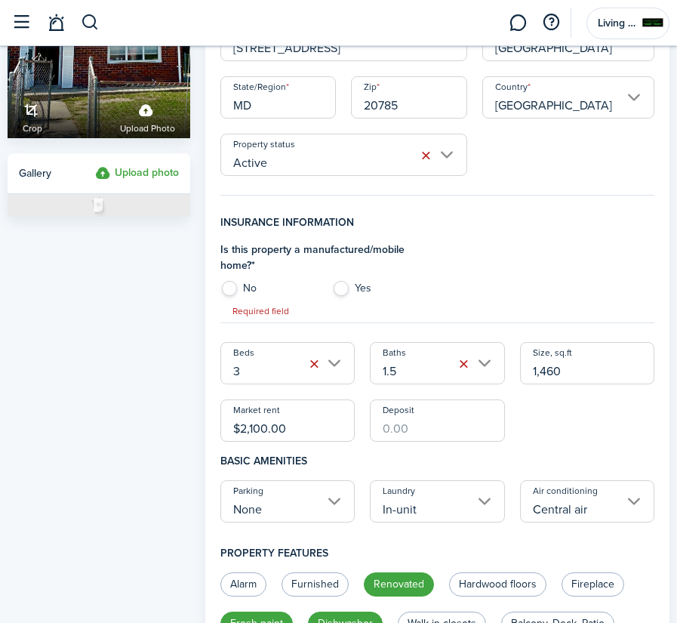
scroll to position [115, 0]
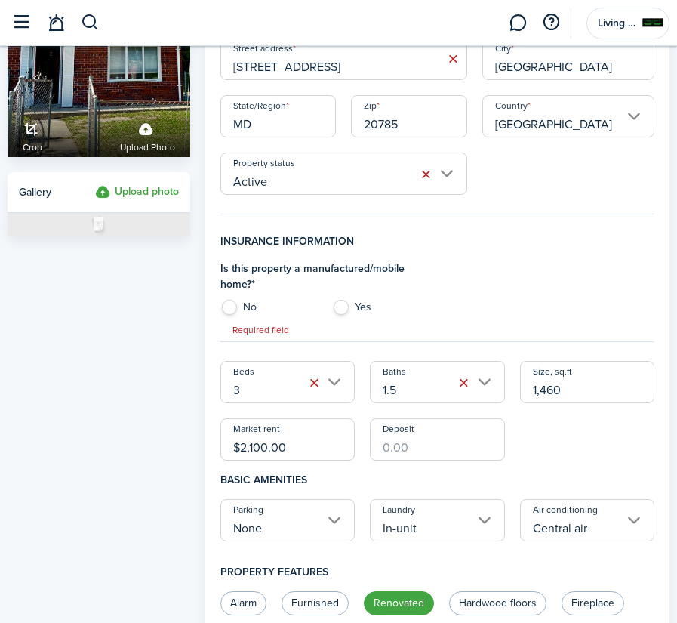
click at [227, 307] on label "No" at bounding box center [268, 311] width 97 height 23
radio input "true"
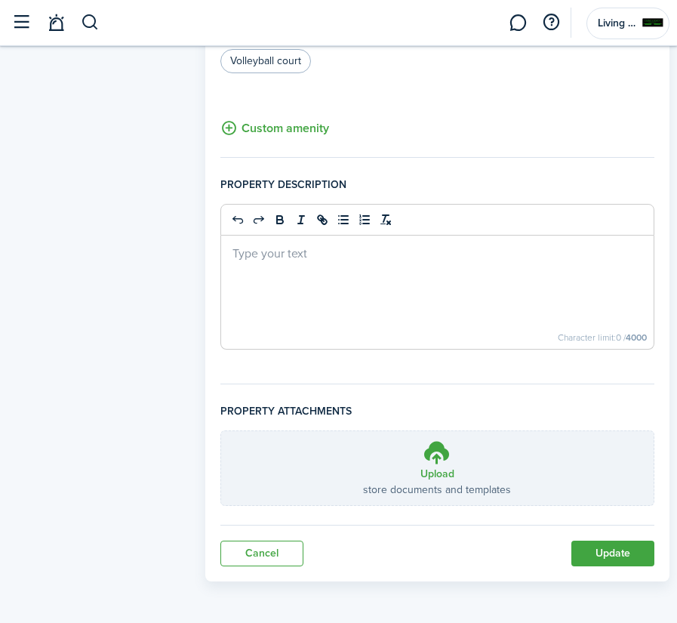
scroll to position [1086, 0]
click at [596, 546] on button "Update" at bounding box center [612, 554] width 83 height 26
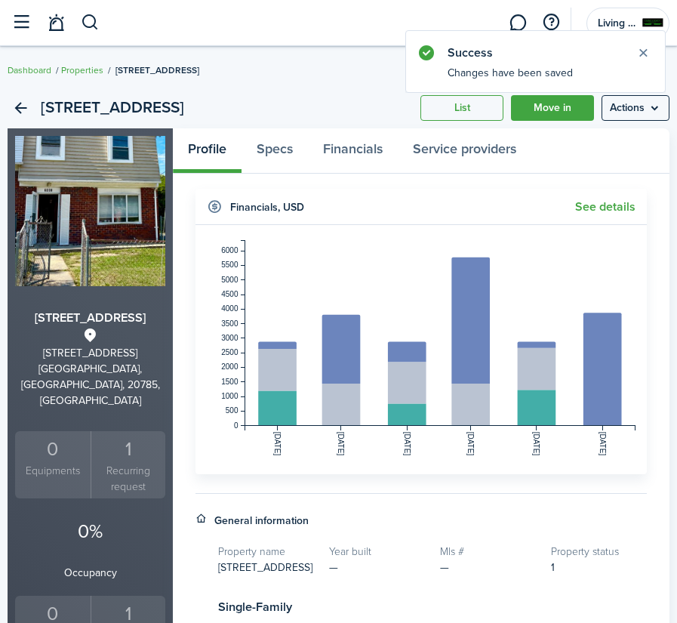
click at [323, 89] on div "[STREET_ADDRESS] List Move in Actions" at bounding box center [339, 108] width 662 height 41
click at [643, 51] on button "Close notify" at bounding box center [643, 52] width 21 height 21
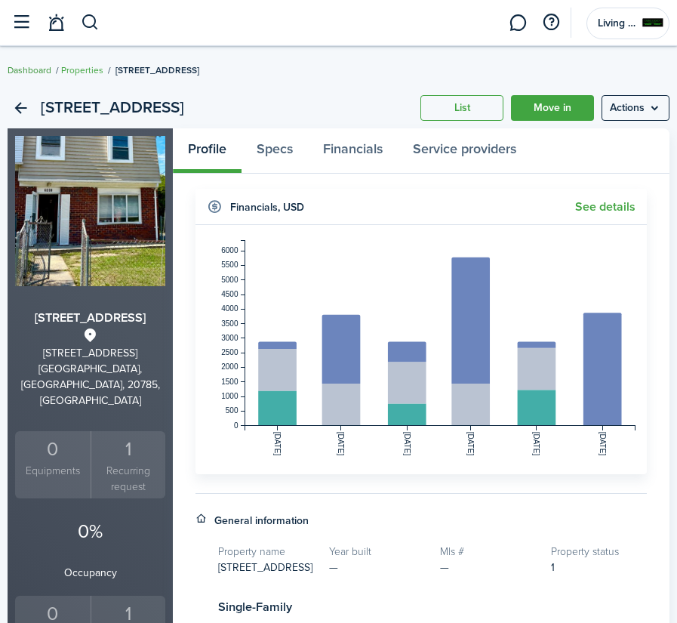
click at [26, 72] on link "Dashboard" at bounding box center [30, 70] width 44 height 14
